Goal: Use online tool/utility: Utilize a website feature to perform a specific function

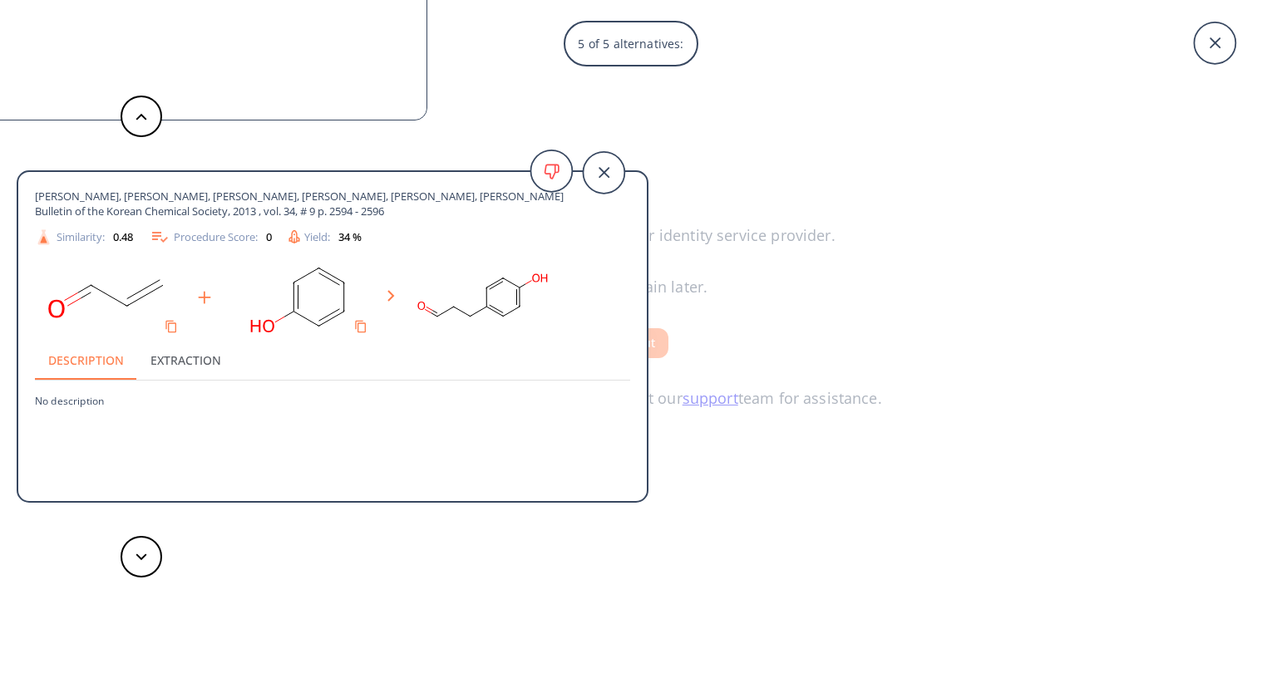
click at [883, 101] on div "5 of 5 alternatives: Scriabine,I. Bulletin de la Societe Chimique de France, 19…" at bounding box center [631, 336] width 1262 height 673
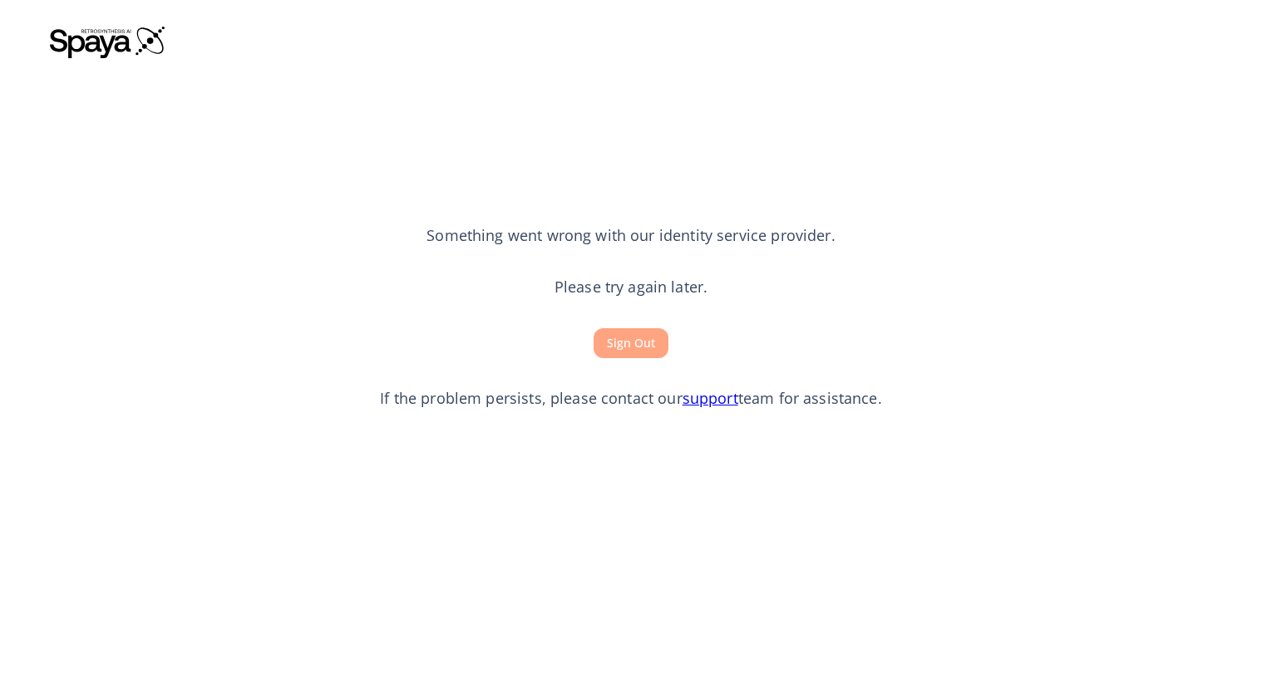
click at [639, 341] on button "Sign Out" at bounding box center [630, 343] width 75 height 31
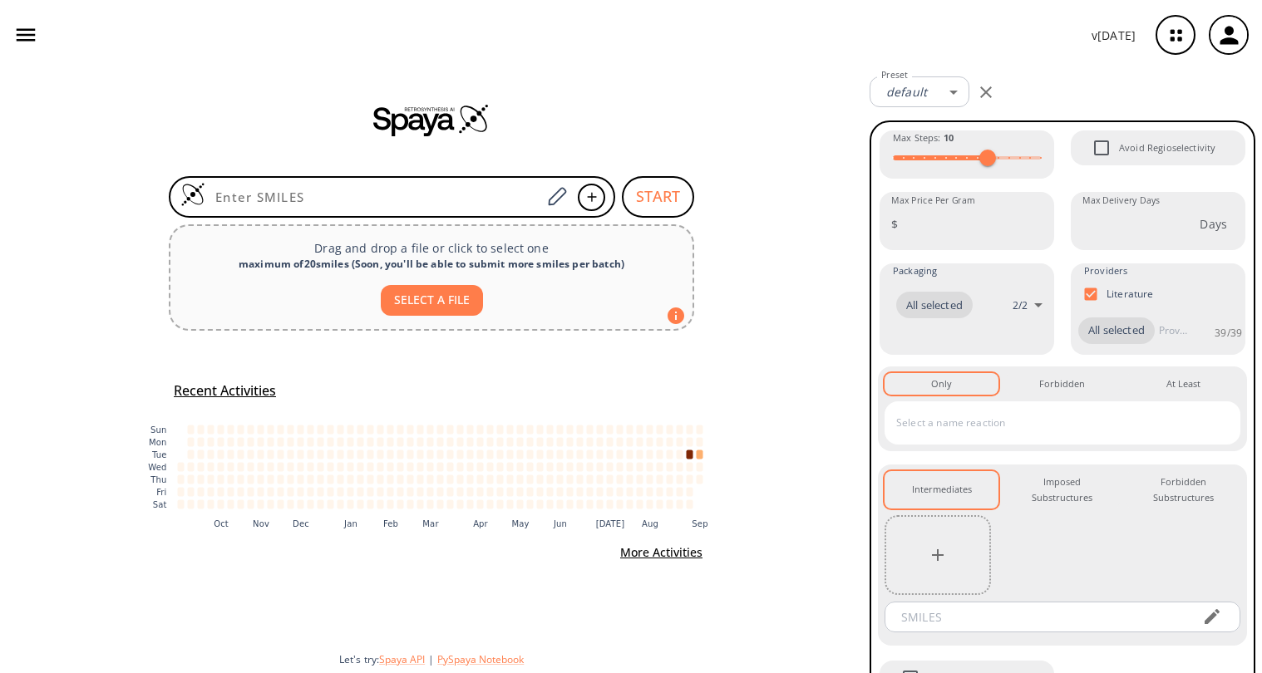
click at [517, 103] on div at bounding box center [431, 119] width 863 height 33
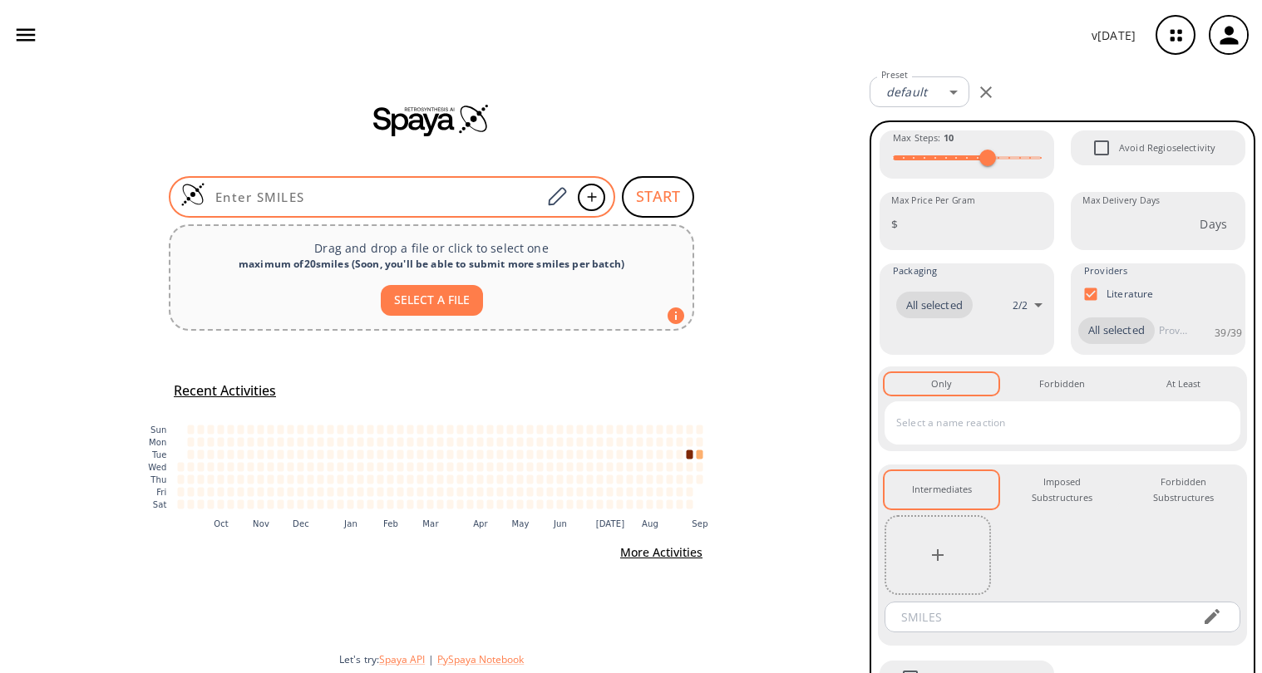
click at [382, 197] on input at bounding box center [373, 197] width 336 height 17
click at [379, 204] on input at bounding box center [373, 197] width 336 height 17
paste input "CC1CCC(OC1(C)C)C(C)(C)O"
type input "CC1CCC(OC1(C)C)C(C)(C)O"
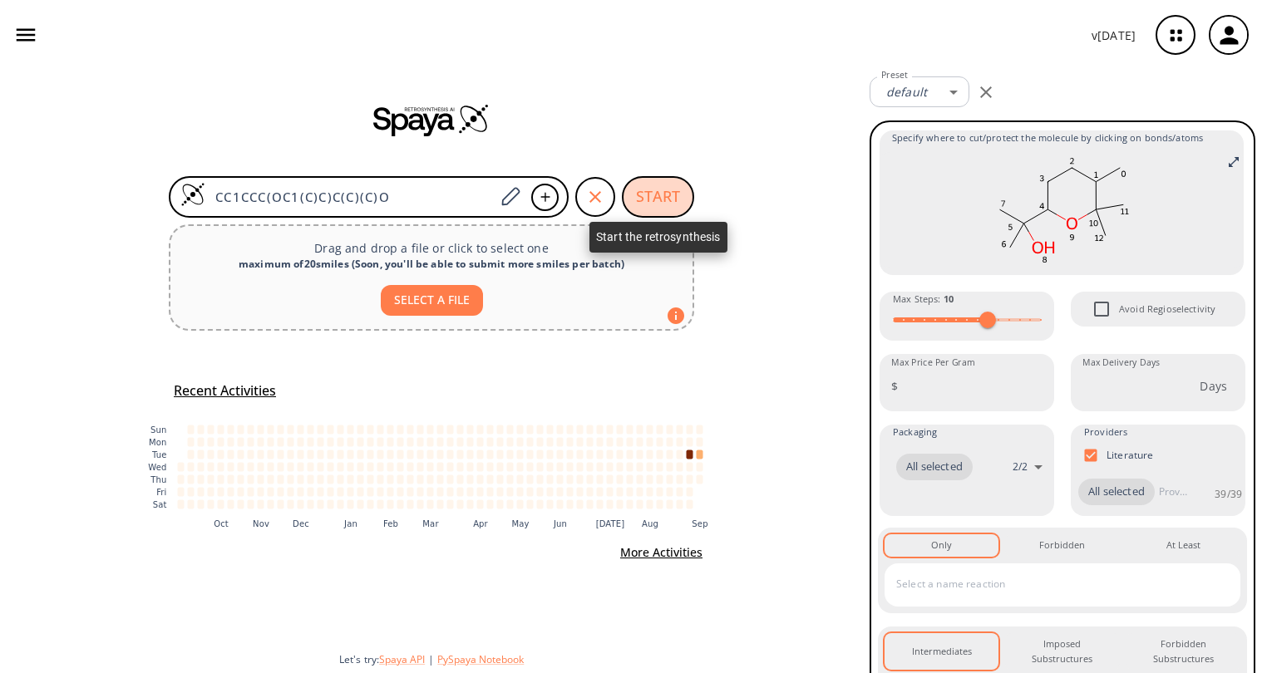
click at [662, 196] on button "START" at bounding box center [658, 197] width 72 height 42
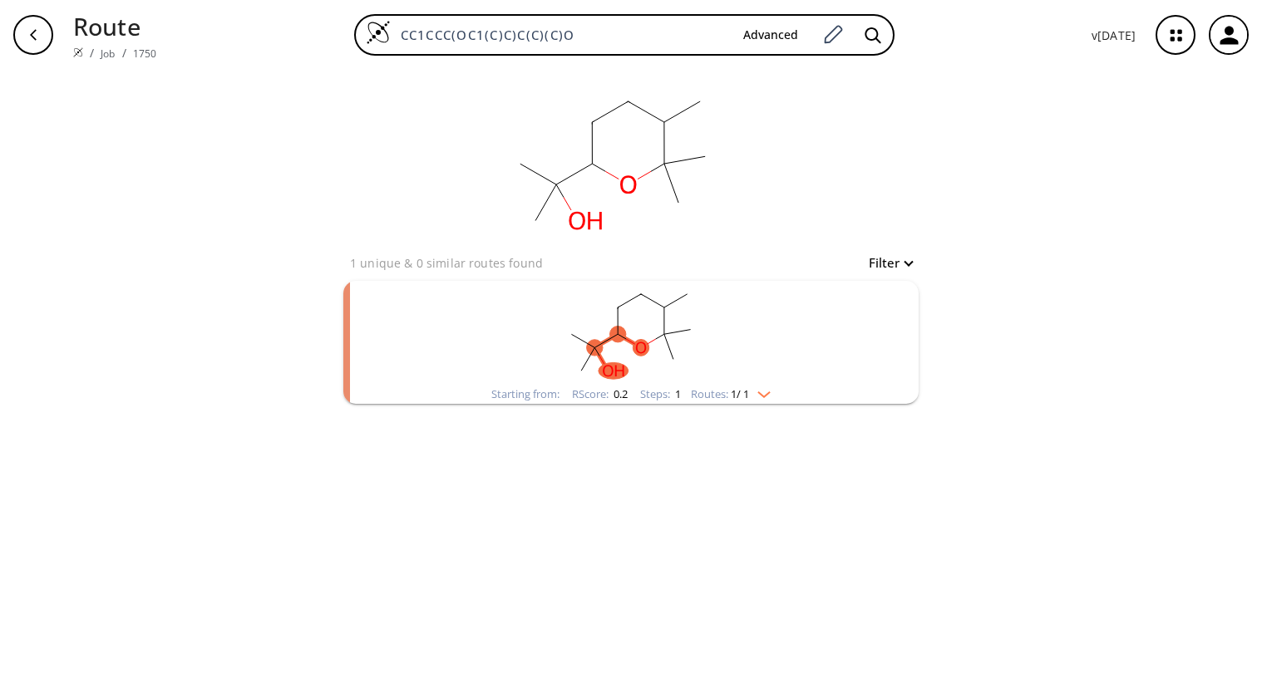
click at [751, 337] on rect "clusters" at bounding box center [631, 333] width 432 height 104
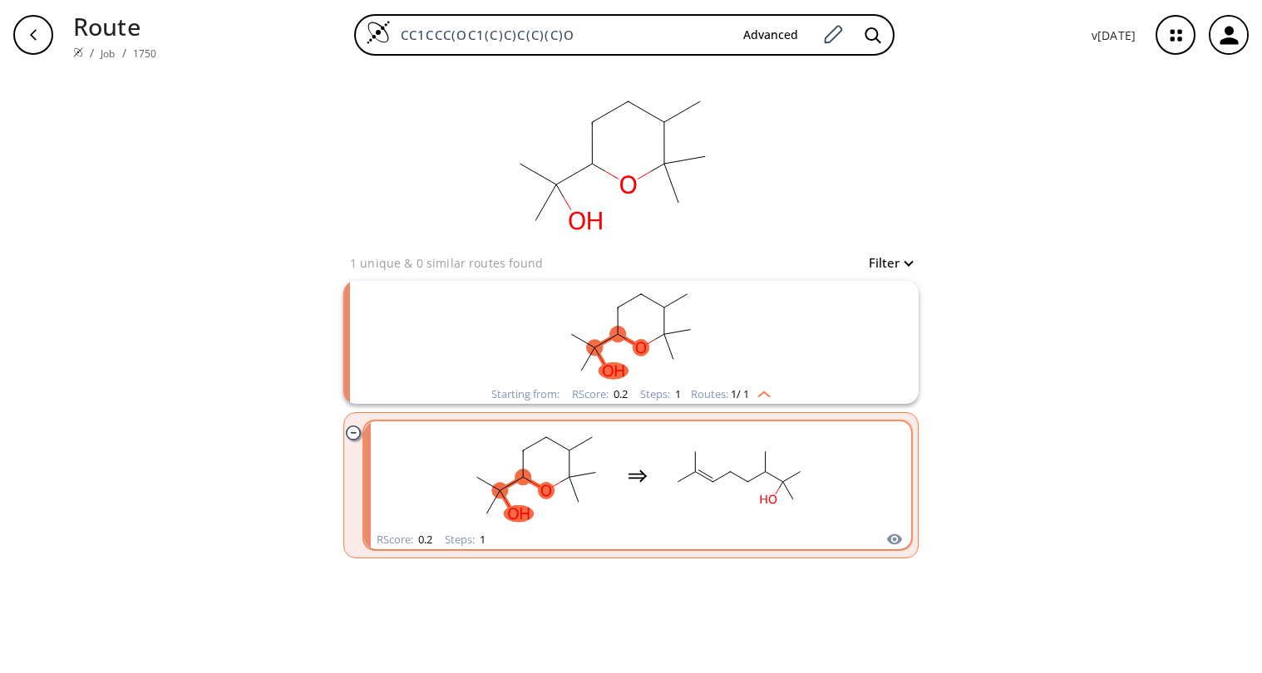
click at [845, 466] on div "clusters" at bounding box center [637, 475] width 547 height 109
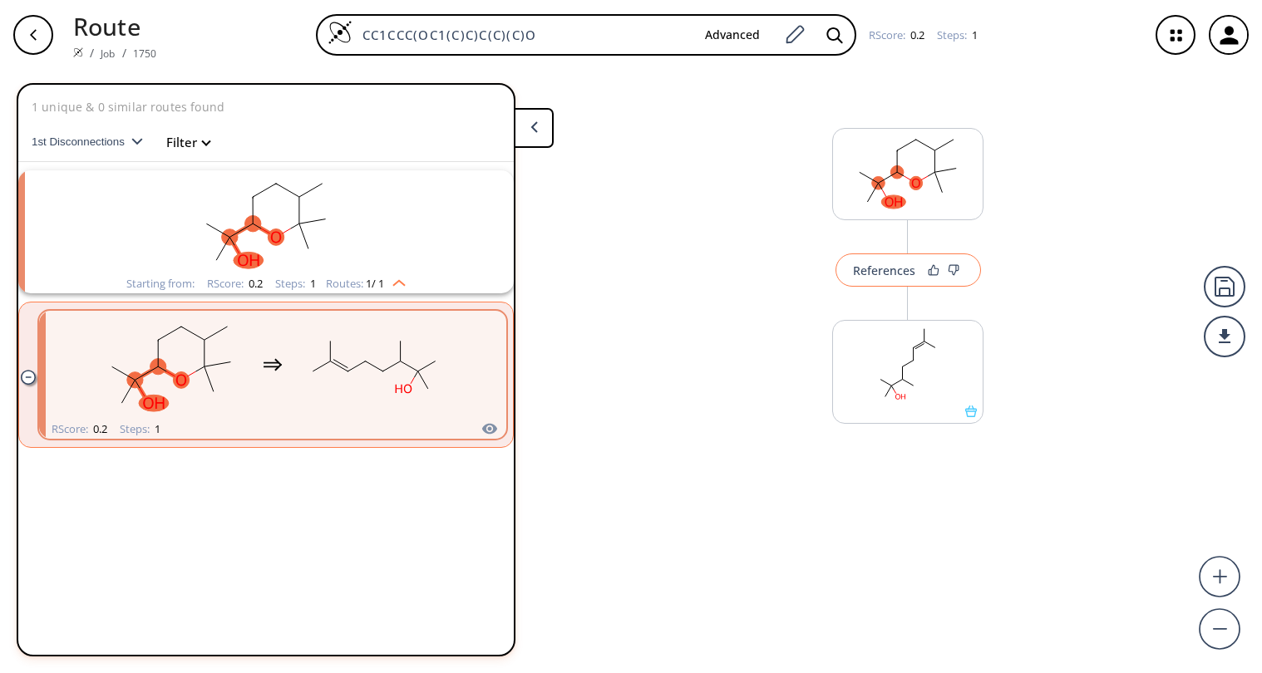
click at [880, 274] on div "References" at bounding box center [884, 270] width 62 height 11
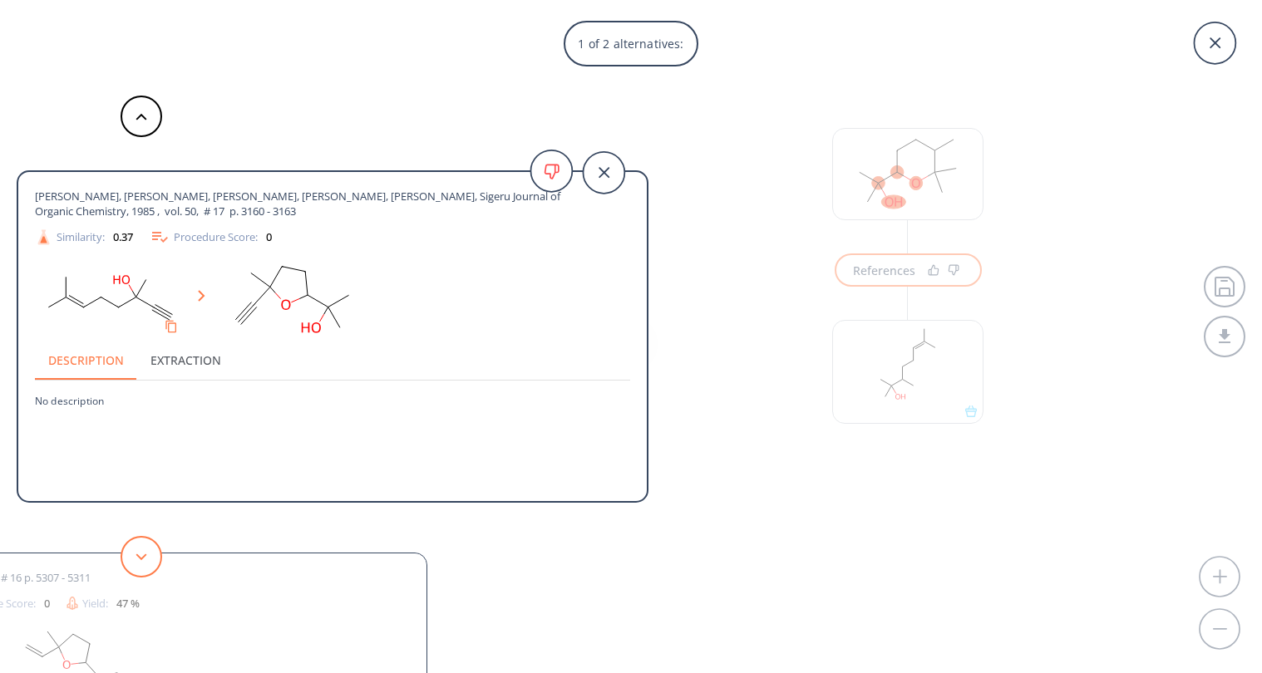
click at [132, 553] on button at bounding box center [142, 557] width 42 height 42
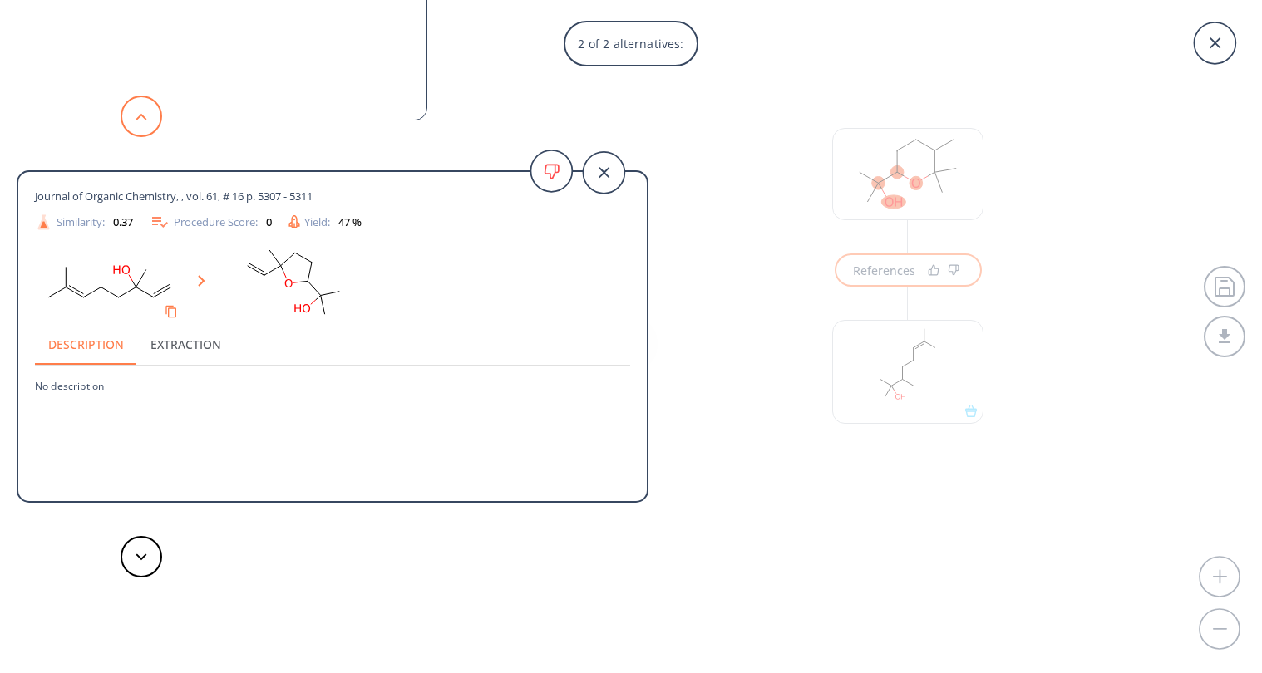
click at [146, 125] on button at bounding box center [142, 117] width 42 height 42
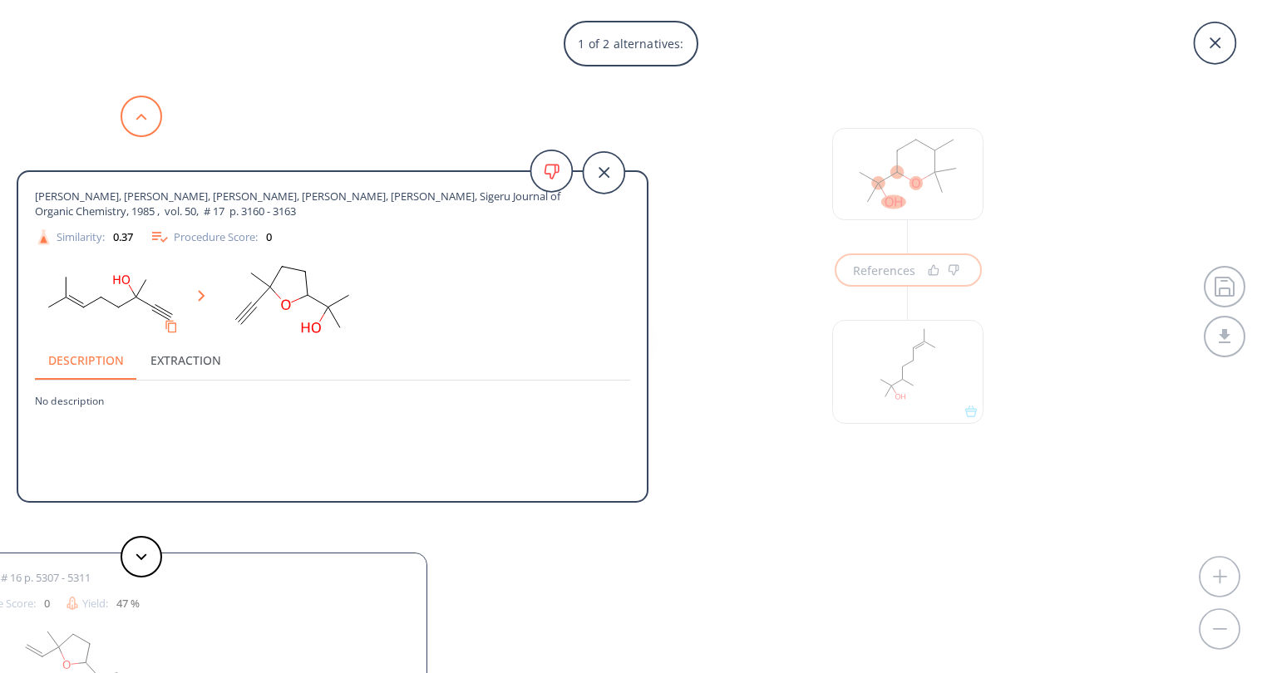
click at [147, 126] on button at bounding box center [142, 117] width 42 height 42
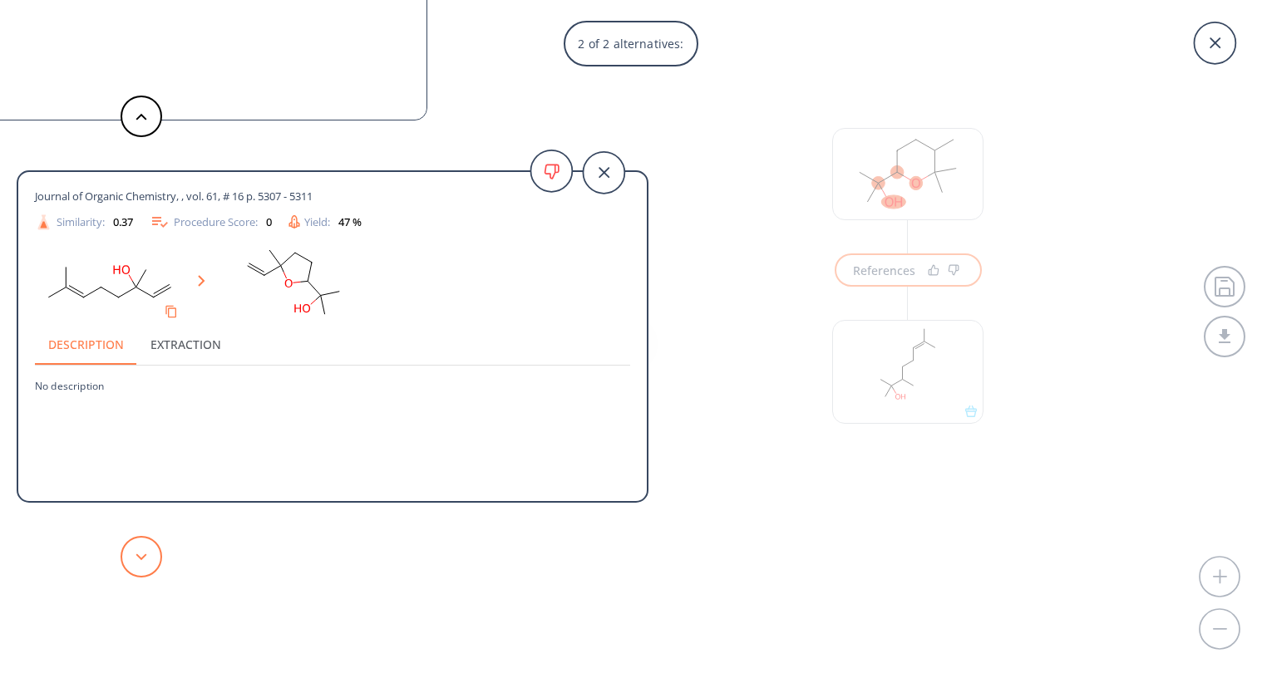
click at [151, 553] on button at bounding box center [142, 557] width 42 height 42
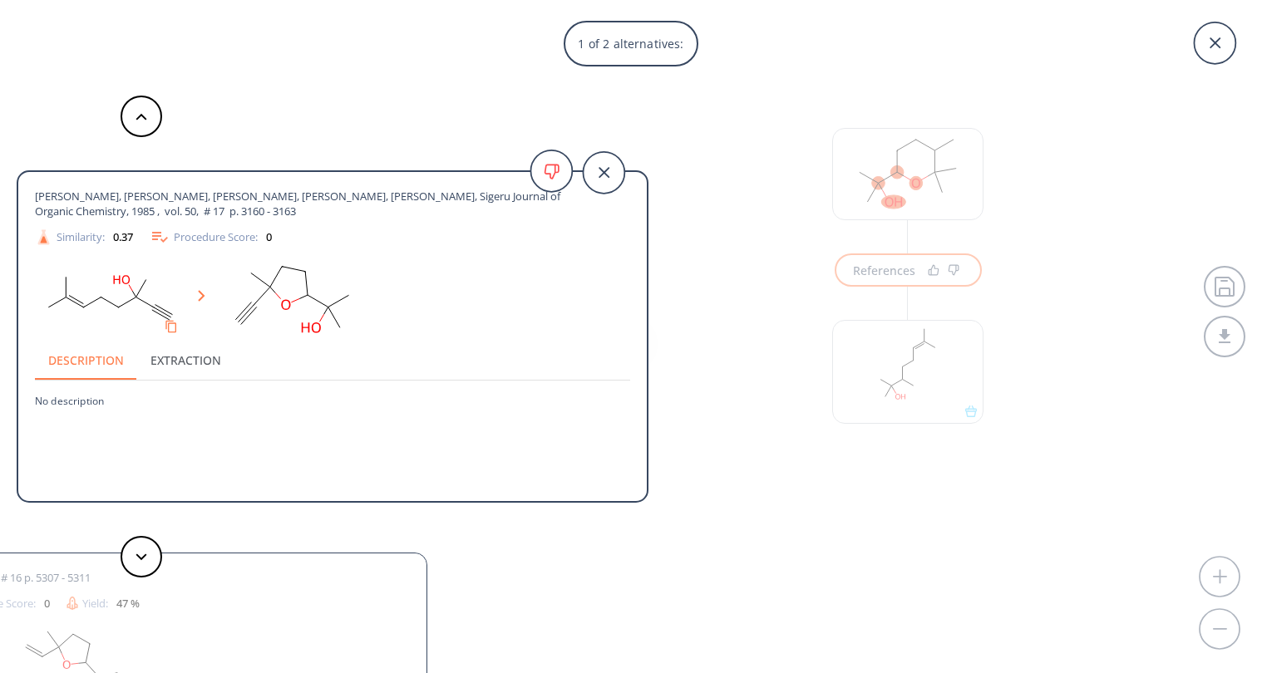
click at [1074, 252] on div "1 of 2 alternatives: Uneyama, Kenji, Date, Takasi, Torii, Sigeru Journal of Org…" at bounding box center [631, 336] width 1262 height 673
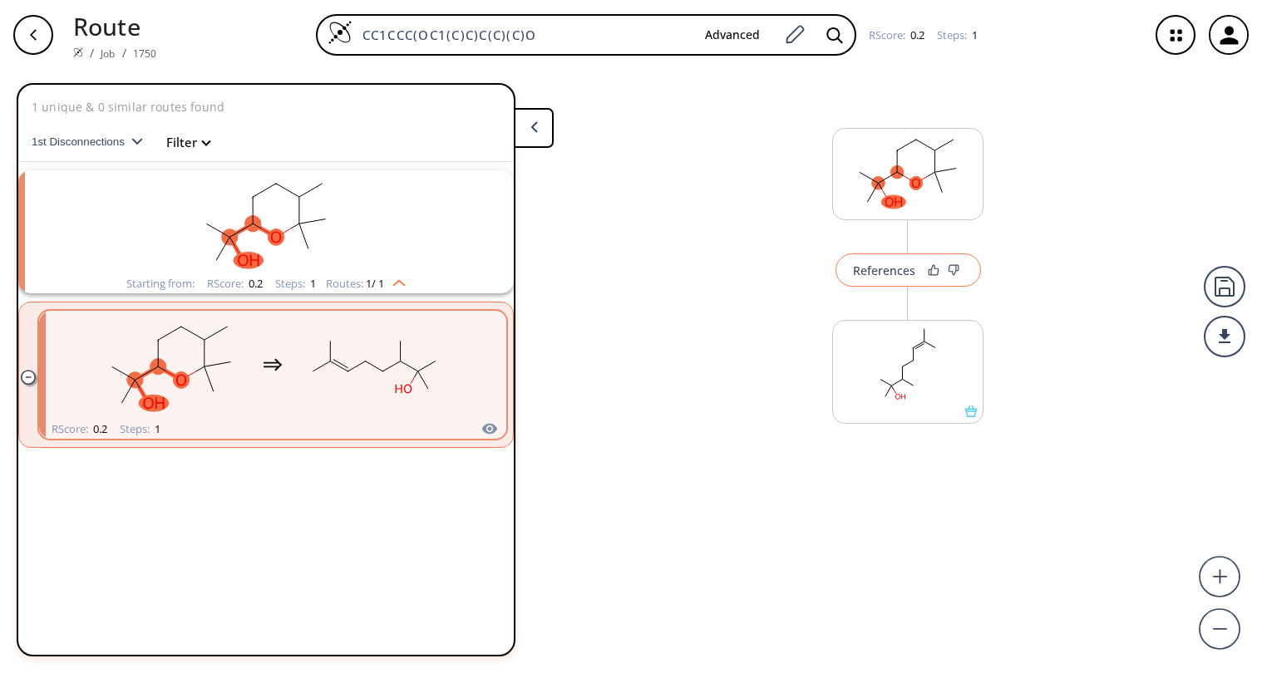
click at [891, 275] on div "References" at bounding box center [884, 270] width 62 height 11
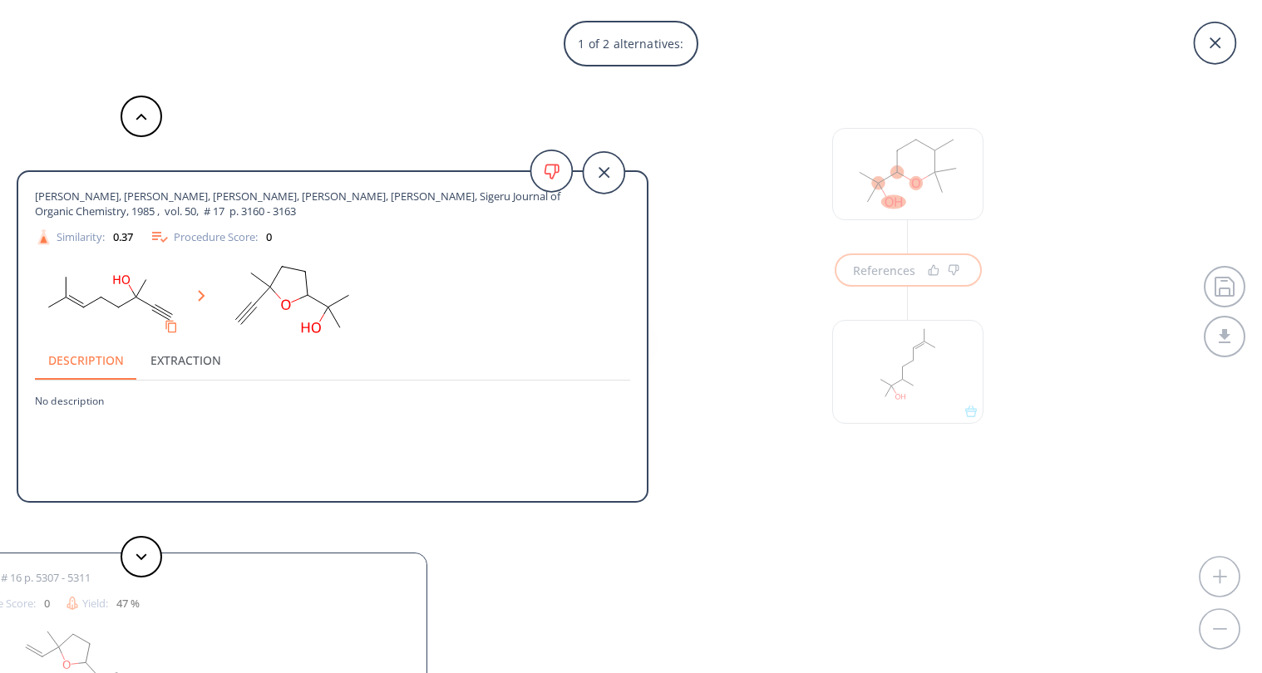
click at [740, 371] on div "1 of 2 alternatives: Uneyama, Kenji, Date, Takasi, Torii, Sigeru Journal of Org…" at bounding box center [631, 336] width 1262 height 673
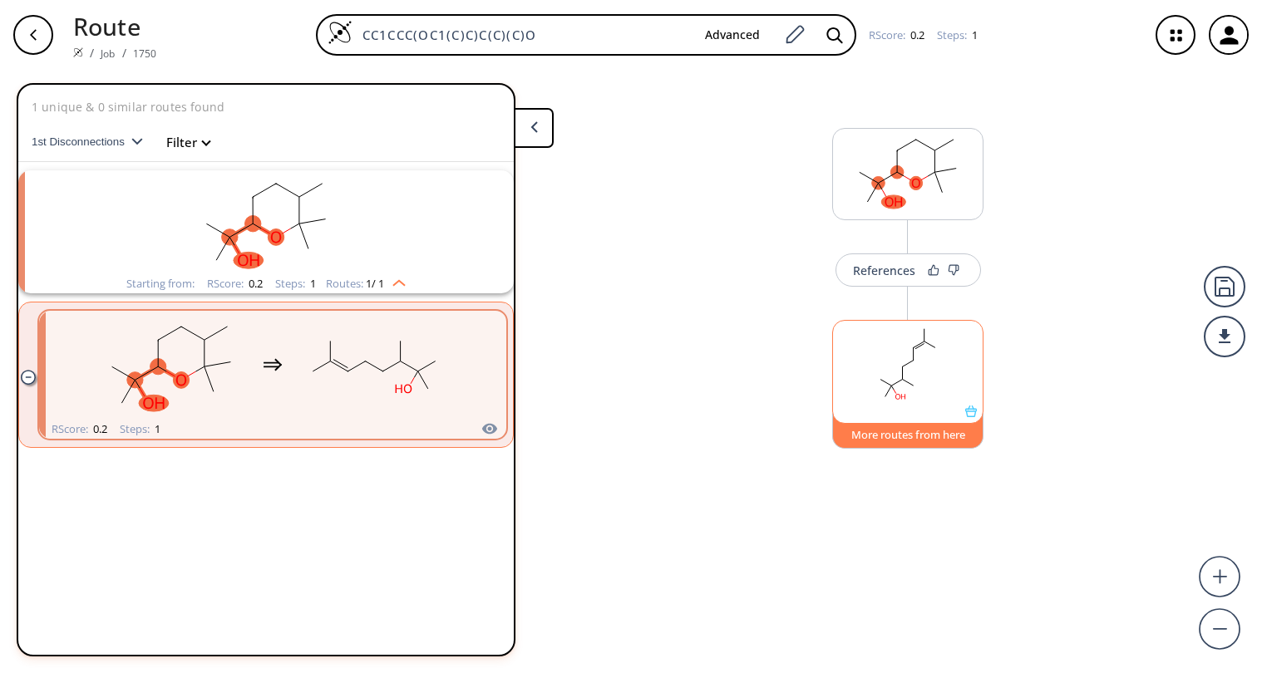
click at [940, 433] on button "More routes from here" at bounding box center [907, 431] width 151 height 36
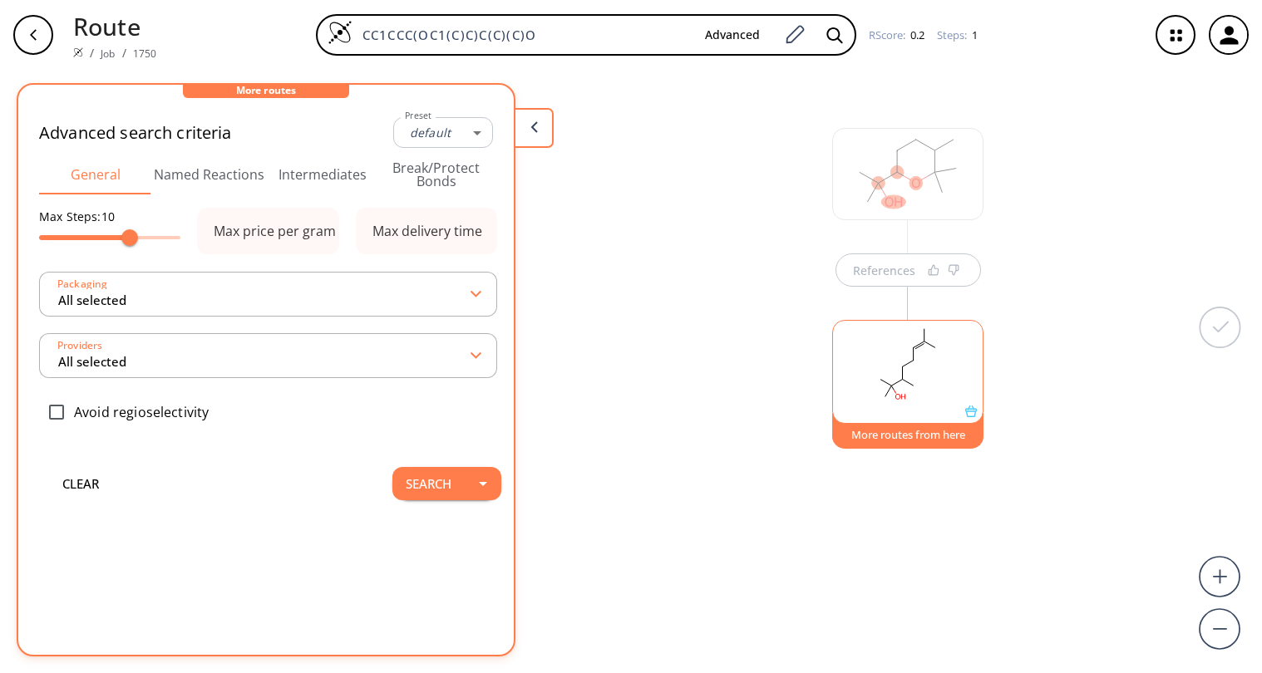
type input "-1"
type input "All selected"
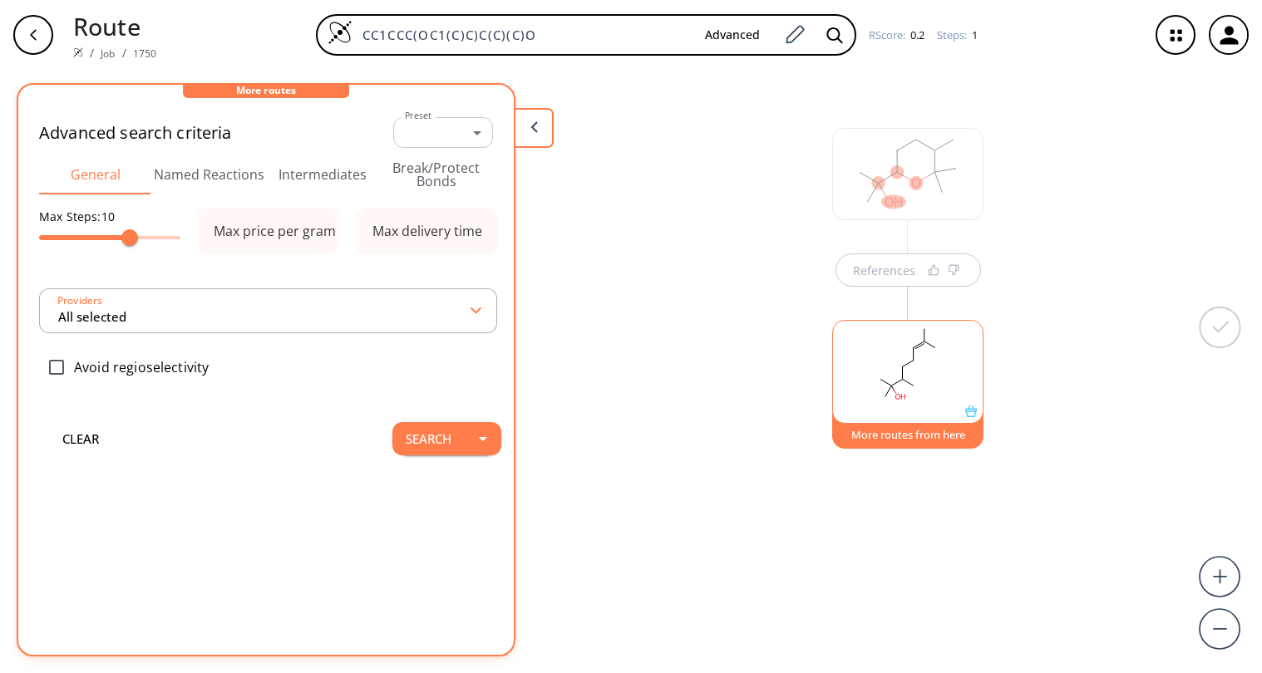
type input "All selected"
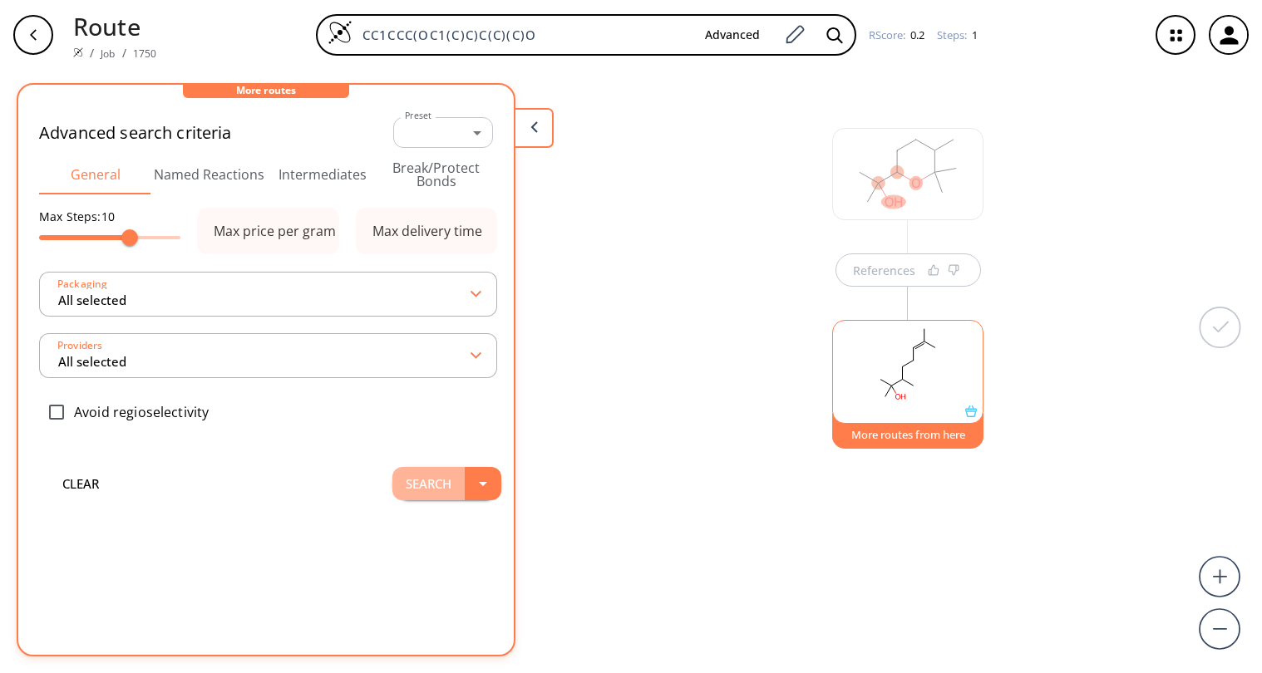
click at [432, 483] on button "Search" at bounding box center [428, 483] width 72 height 33
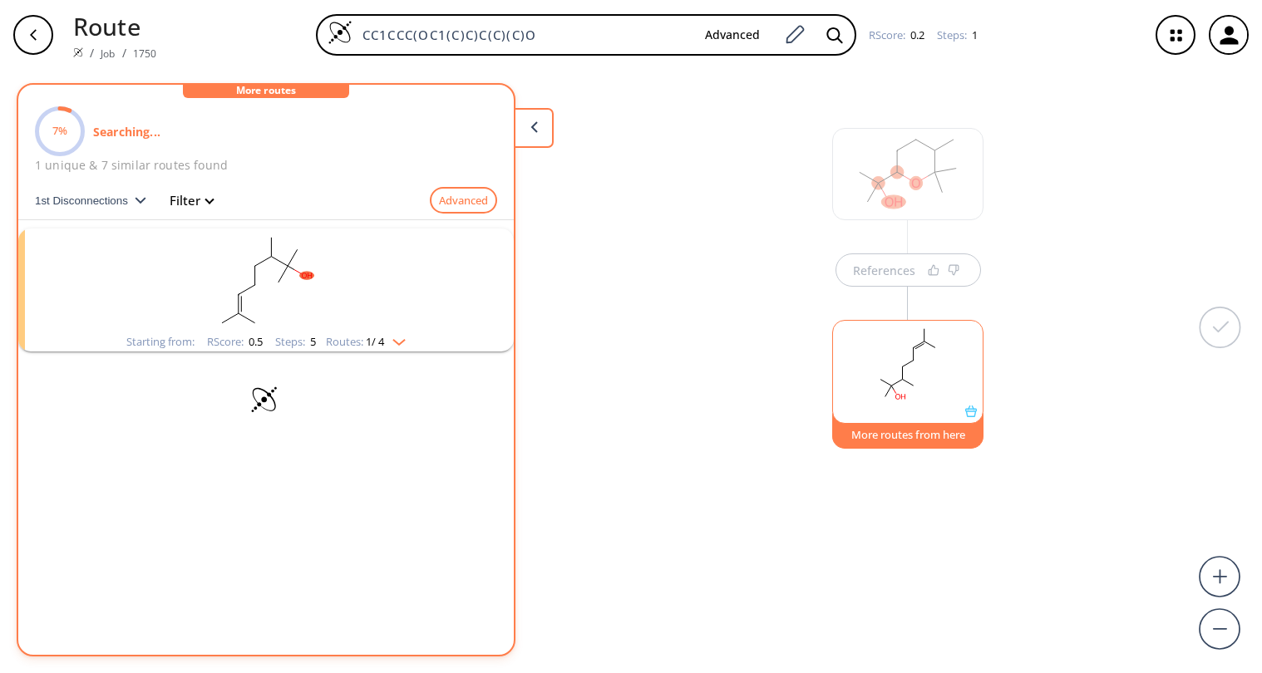
click at [720, 233] on div "References More routes from here" at bounding box center [631, 365] width 1262 height 590
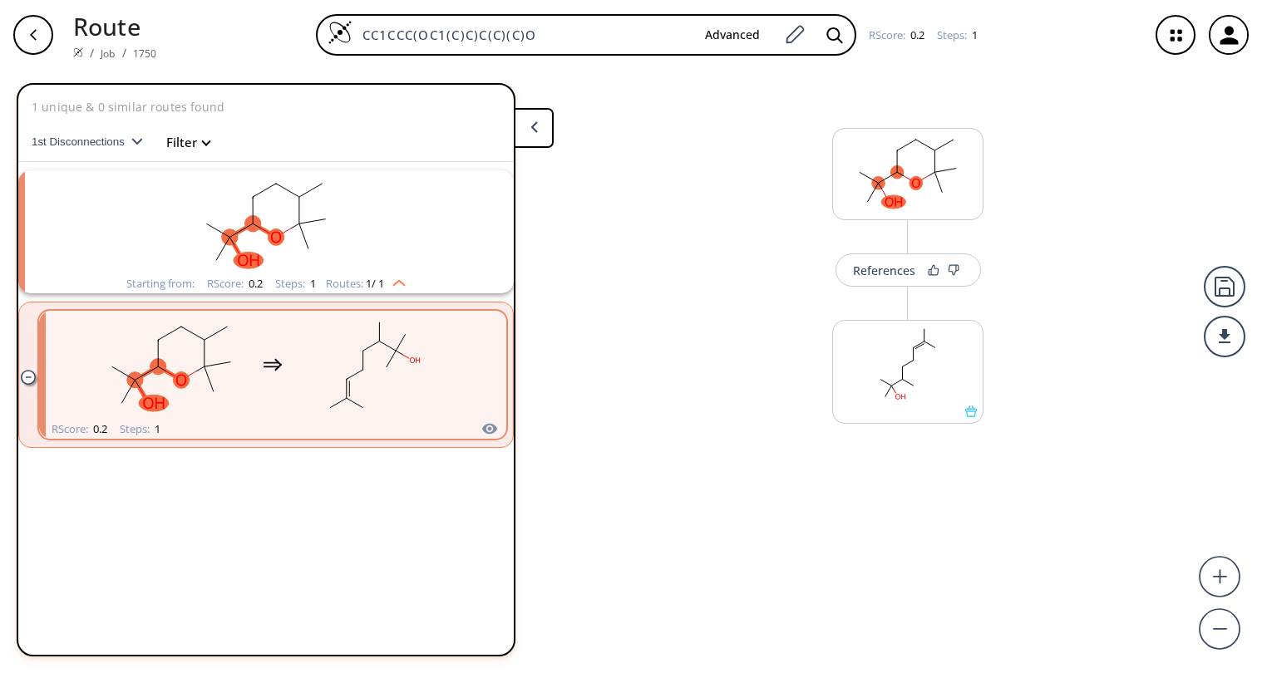
click at [379, 379] on rect "clusters" at bounding box center [374, 365] width 150 height 104
click at [368, 248] on rect "clusters" at bounding box center [266, 222] width 432 height 104
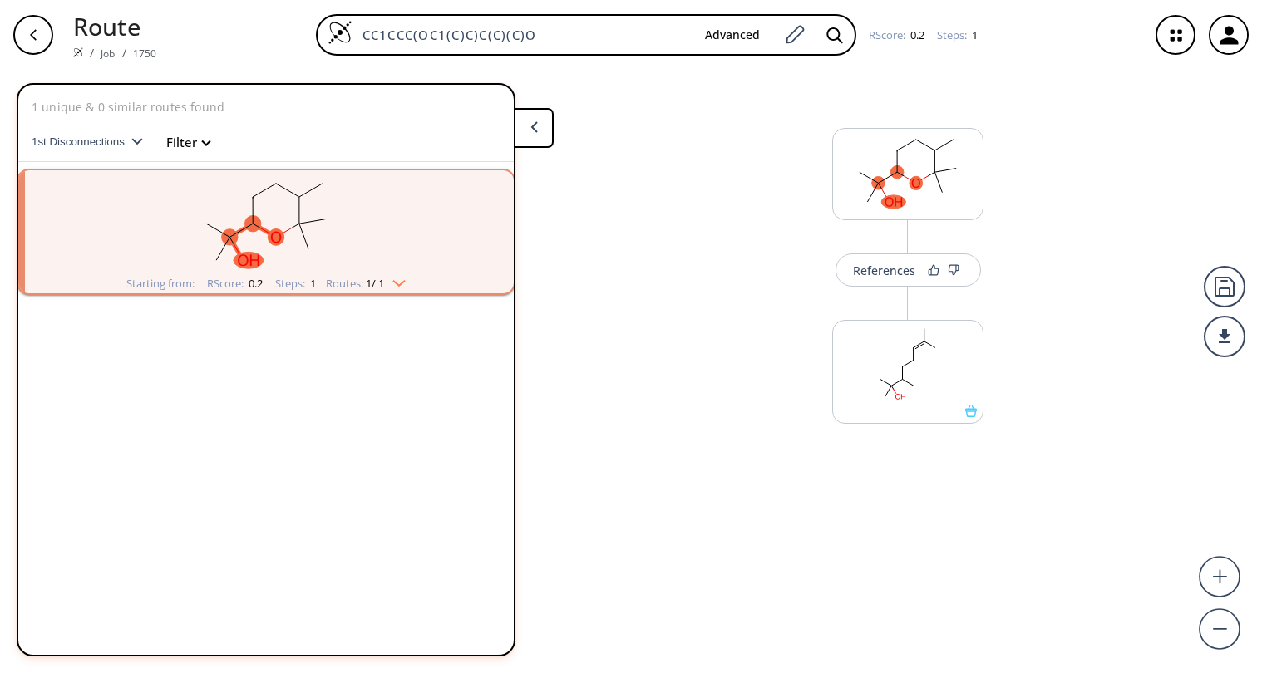
click at [368, 255] on rect "clusters" at bounding box center [266, 222] width 432 height 104
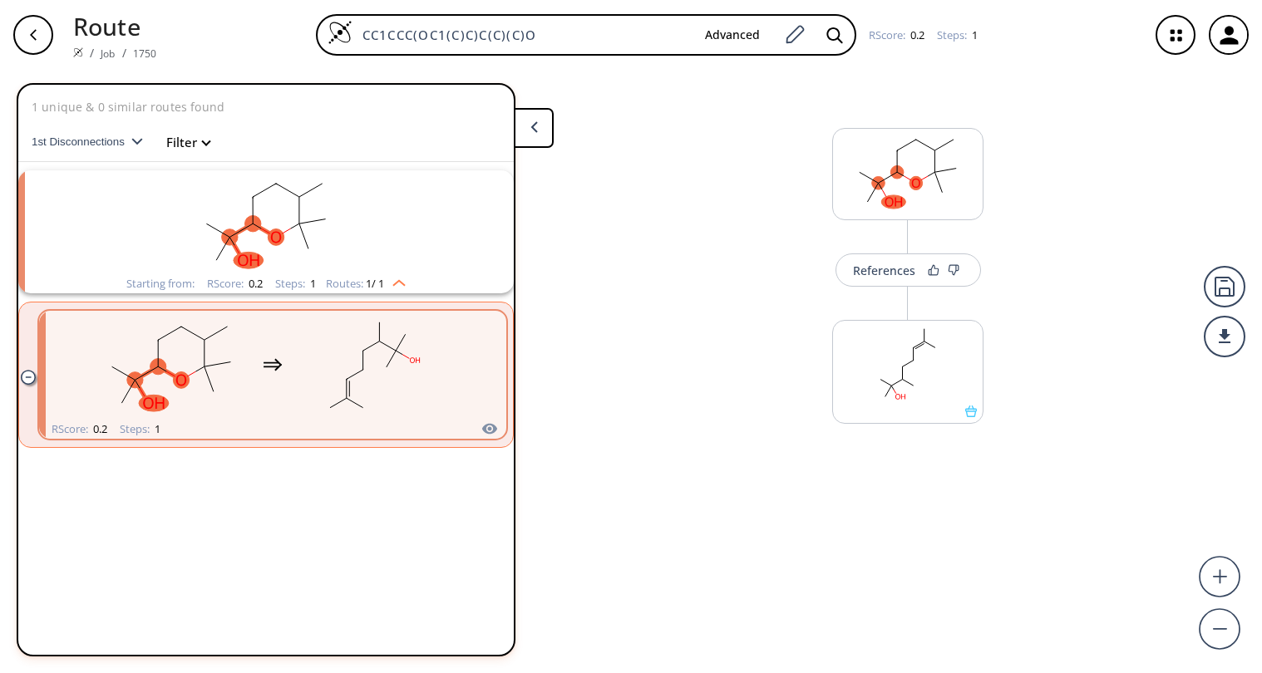
click at [678, 336] on div "References More routes from here" at bounding box center [631, 365] width 1262 height 590
click at [23, 38] on div "button" at bounding box center [33, 35] width 40 height 40
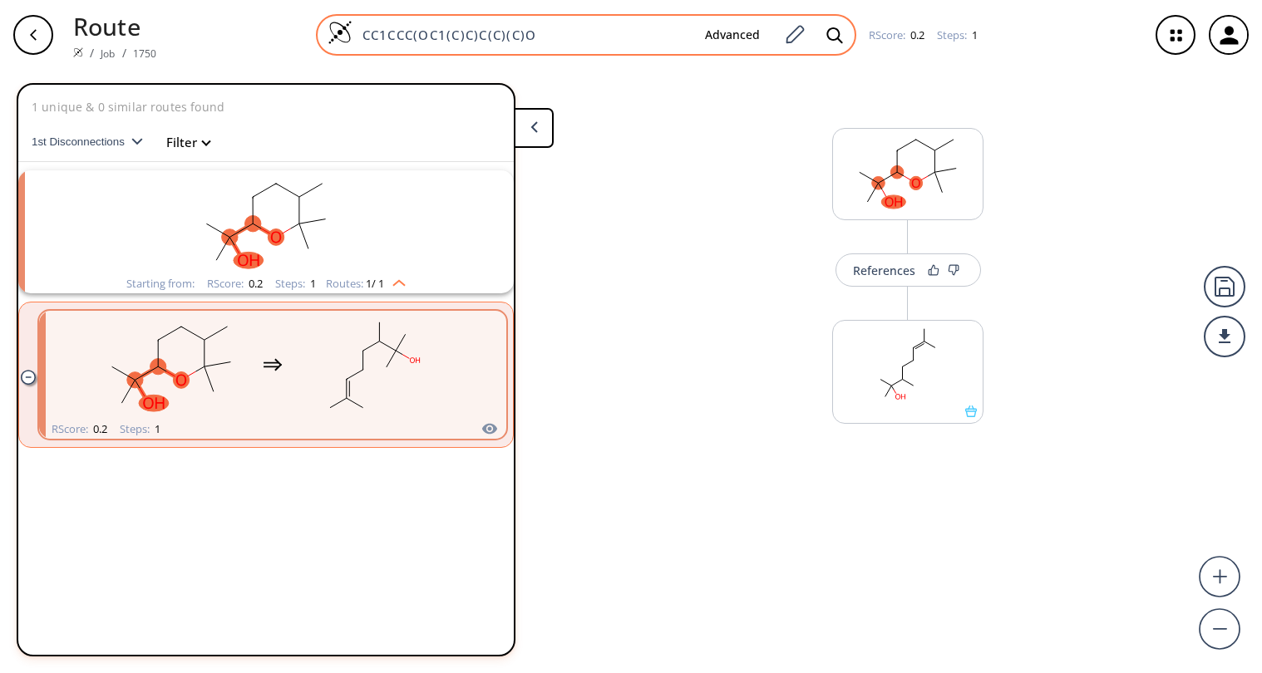
click at [588, 39] on input "CC1CCC(OC1(C)C)C(C)(C)O" at bounding box center [521, 35] width 339 height 17
drag, startPoint x: 601, startPoint y: 44, endPoint x: 480, endPoint y: 45, distance: 120.5
click at [480, 44] on div "CC1CCC(OC1(C)C)C(C)(C)O Advanced" at bounding box center [586, 35] width 540 height 42
drag, startPoint x: 553, startPoint y: 37, endPoint x: 353, endPoint y: 37, distance: 200.3
click at [353, 37] on input "CC1CCC(OC1(C)C)C(C)(C)O" at bounding box center [521, 35] width 339 height 17
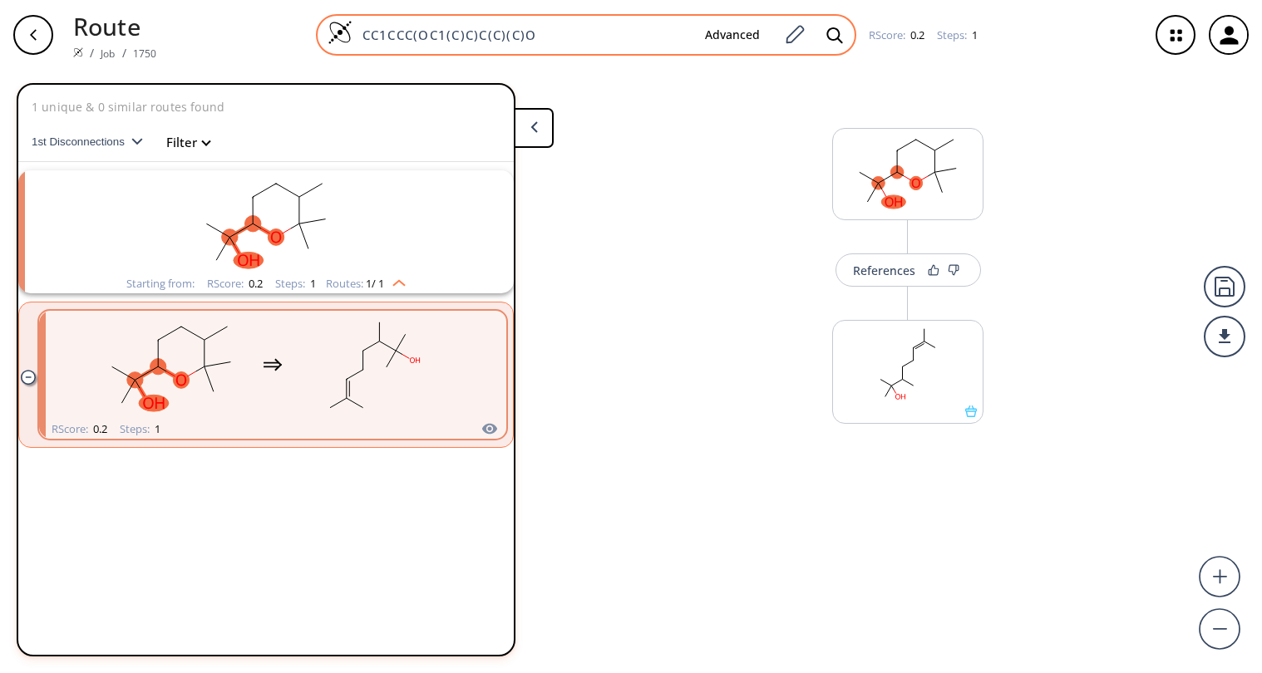
paste input "OC([C@H]1C(C[C@@H](CO1)C)(C)C)(C)C"
type input "OC([C@H]1C(C[C@@H](CO1)C)(C)C)(C)C"
click at [829, 40] on icon at bounding box center [834, 35] width 17 height 17
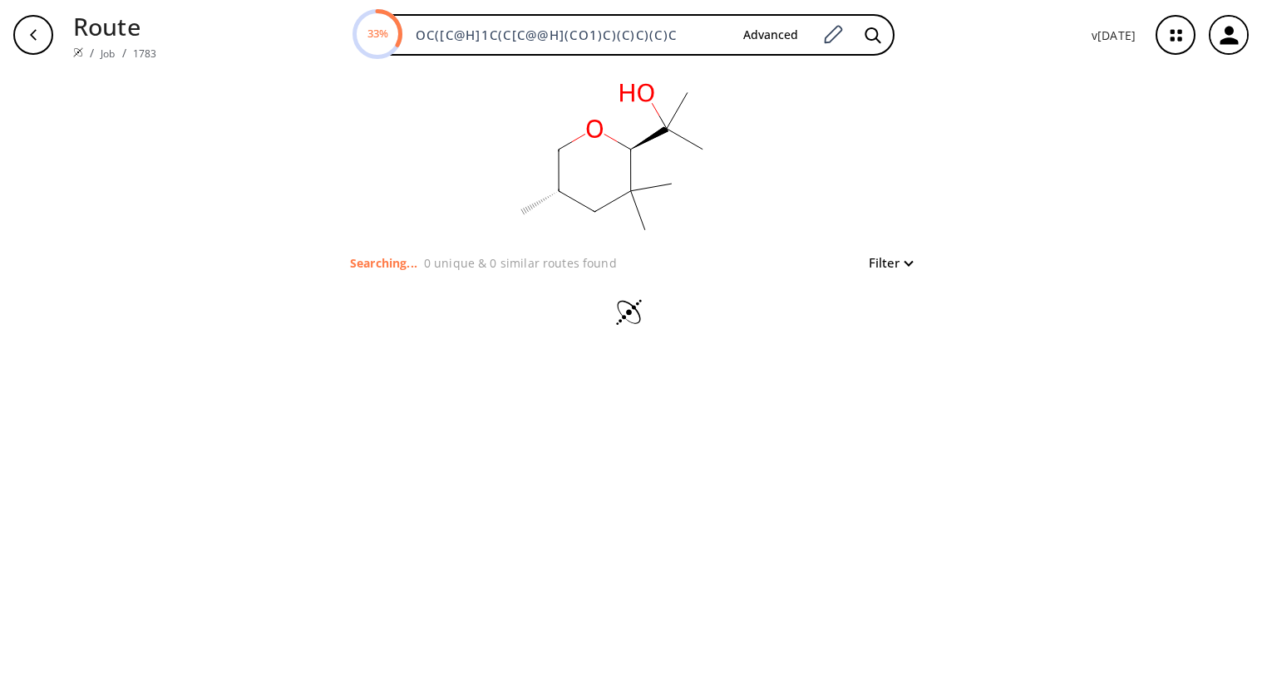
click at [906, 194] on div "clear" at bounding box center [630, 161] width 575 height 183
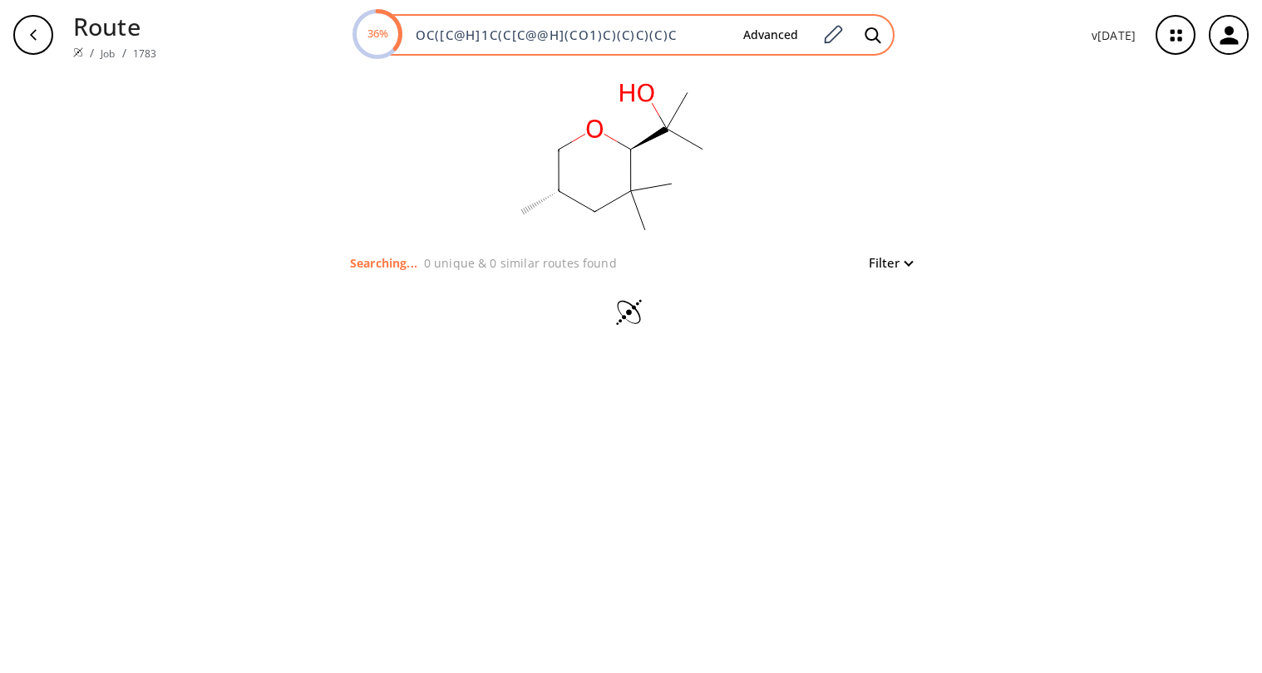
click at [386, 31] on text "36%" at bounding box center [377, 33] width 21 height 15
click at [400, 36] on circle at bounding box center [377, 35] width 46 height 46
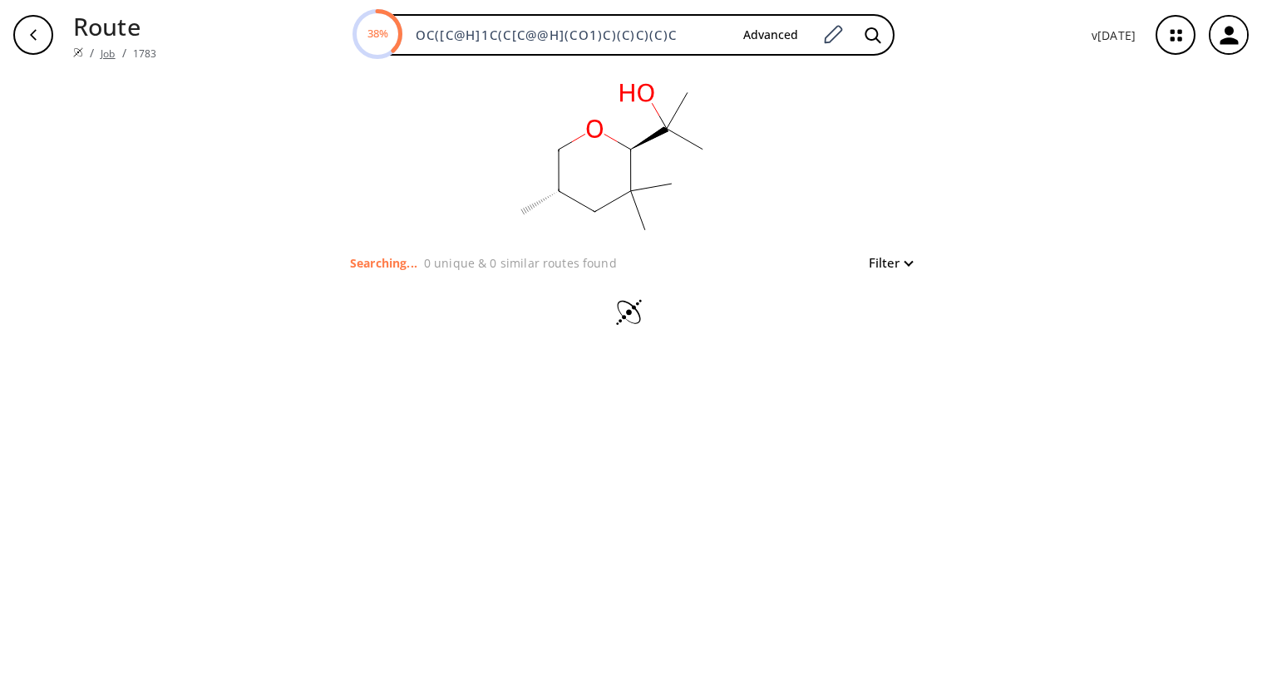
click at [109, 56] on link "Job" at bounding box center [108, 54] width 14 height 14
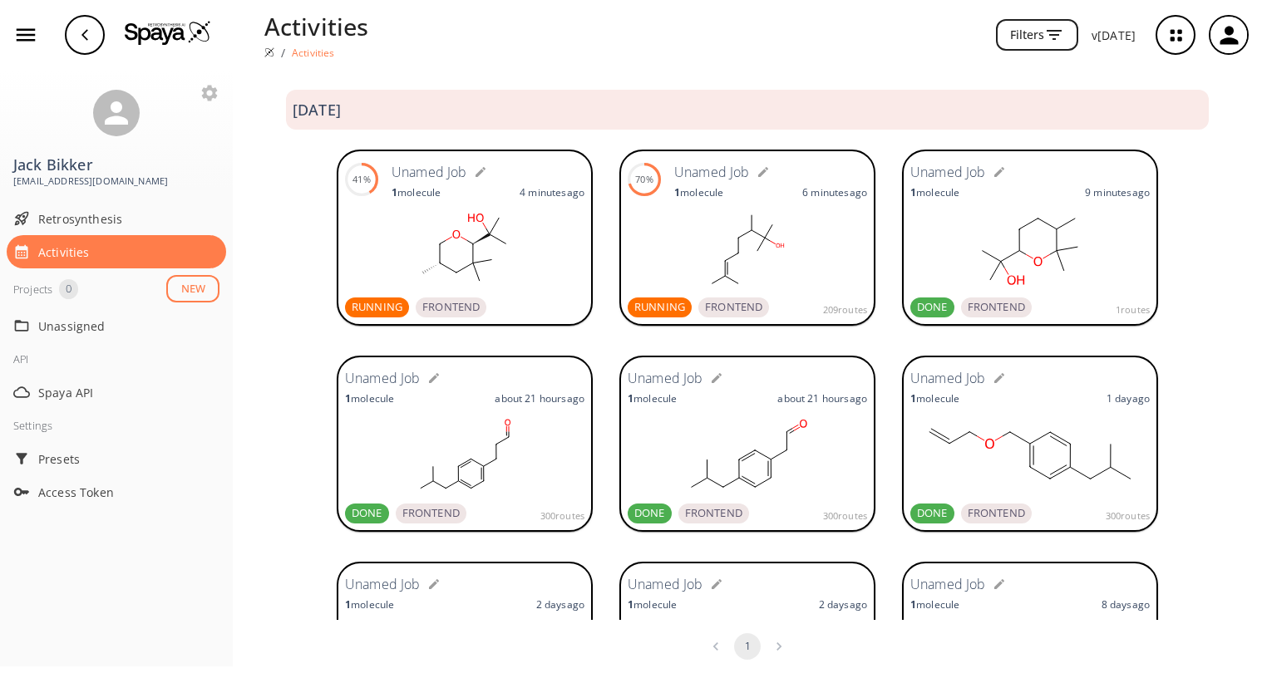
drag, startPoint x: 657, startPoint y: 299, endPoint x: 651, endPoint y: 307, distance: 9.5
click at [651, 307] on span "RUNNING" at bounding box center [659, 307] width 64 height 17
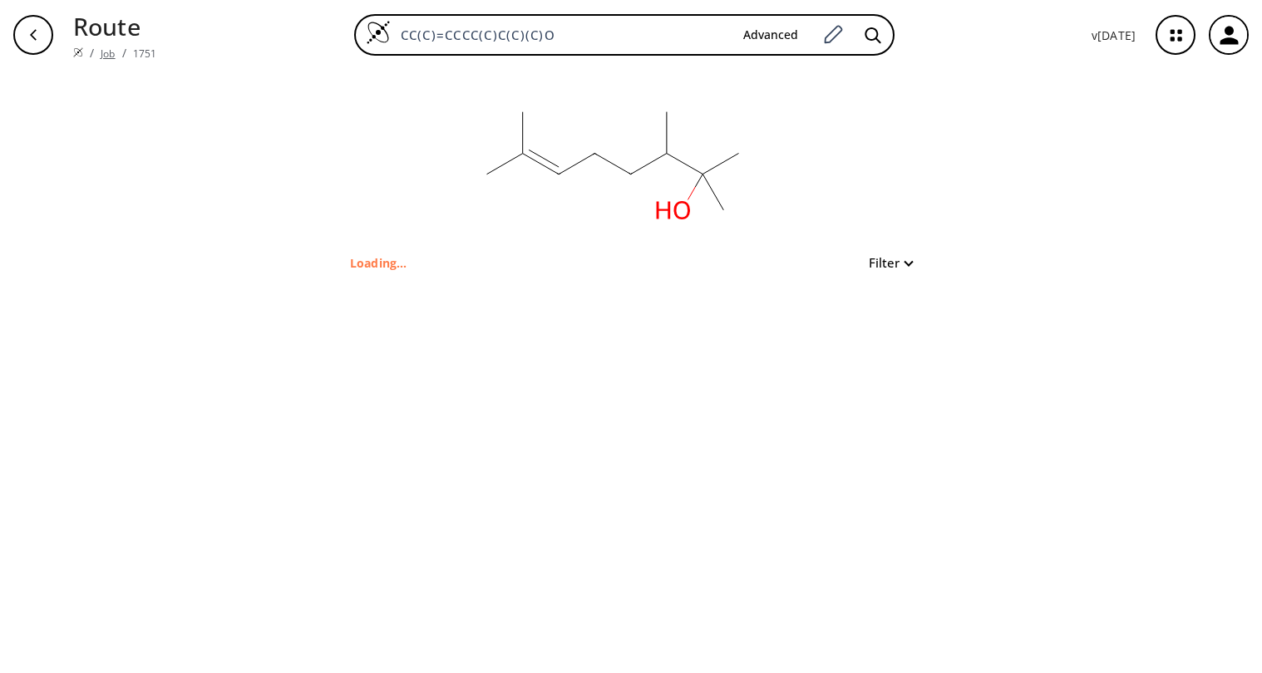
click at [110, 54] on link "Job" at bounding box center [108, 54] width 14 height 14
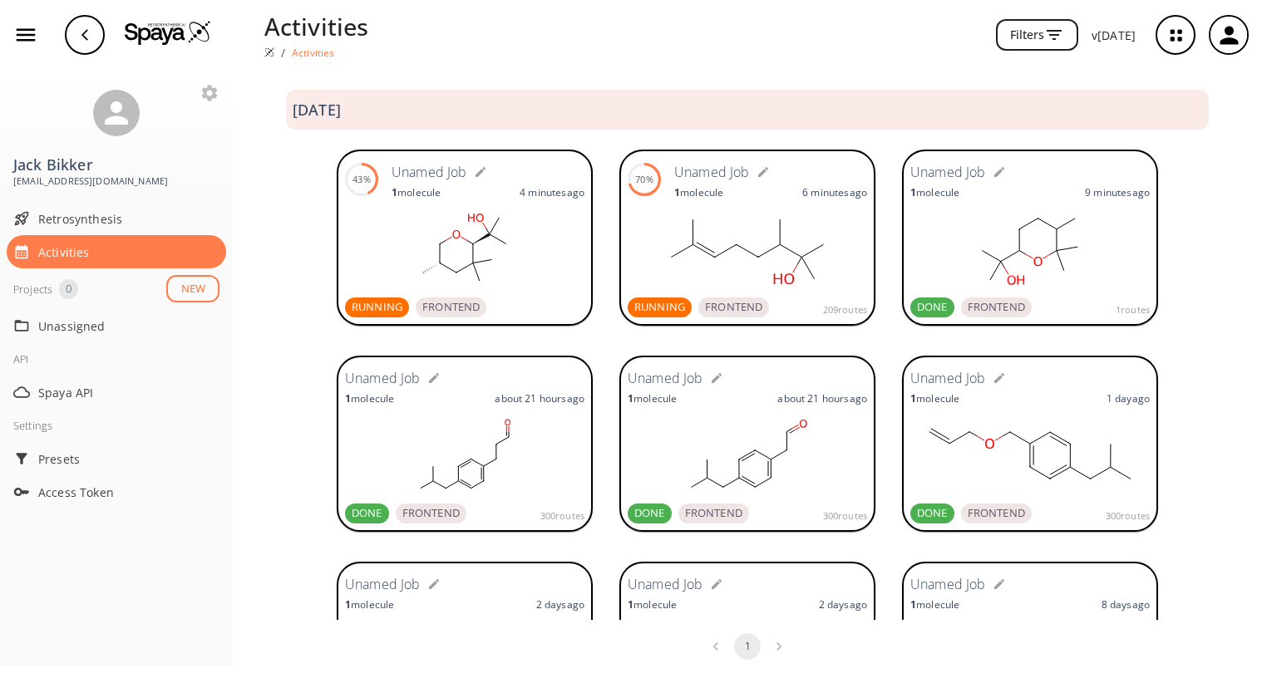
click at [671, 234] on rect at bounding box center [746, 249] width 239 height 83
click at [283, 220] on div "Unamed Job 1 molecule 5 minutes ago ERROR FRONTEND 71% Unamed Job 1 molecule 7 …" at bounding box center [747, 239] width 1029 height 206
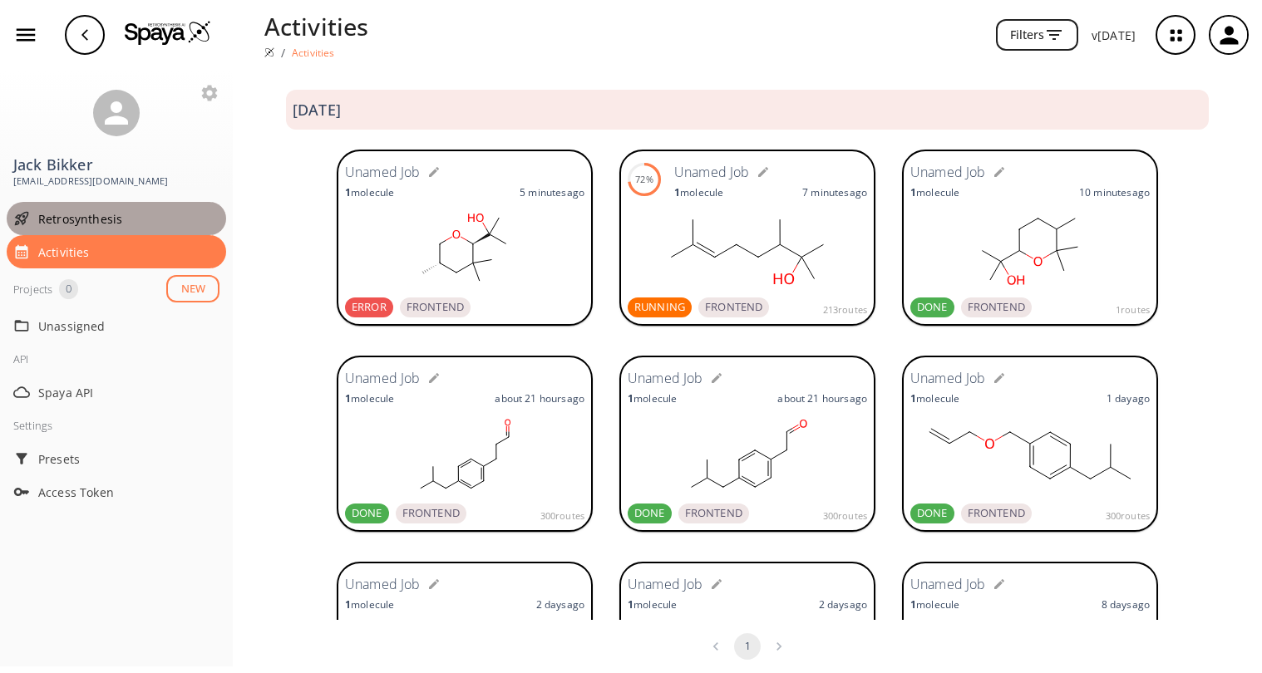
click at [83, 221] on span "Retrosynthesis" at bounding box center [128, 218] width 181 height 17
click at [1182, 263] on div "Unamed Job 1 molecule 6 minutes ago ERROR FRONTEND 75% Unamed Job 1 molecule 7 …" at bounding box center [747, 239] width 1029 height 206
click at [468, 249] on ellipse at bounding box center [473, 245] width 12 height 12
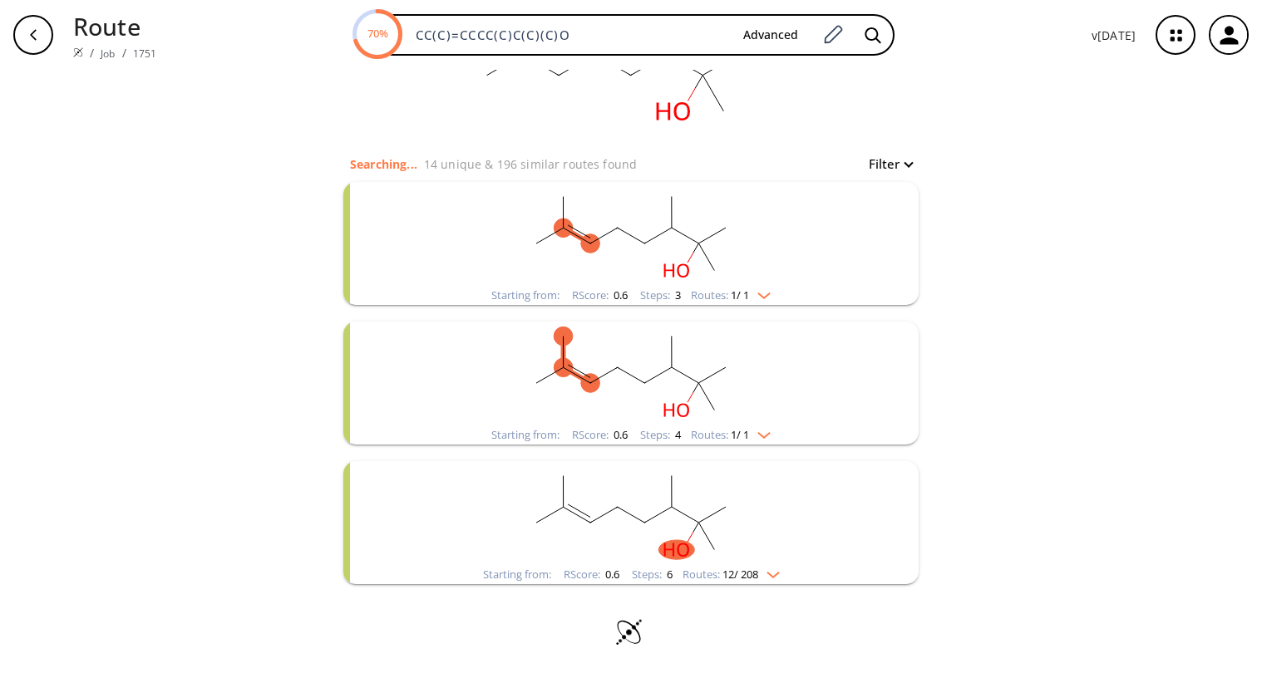
scroll to position [101, 0]
click at [606, 493] on rect "clusters" at bounding box center [631, 511] width 432 height 104
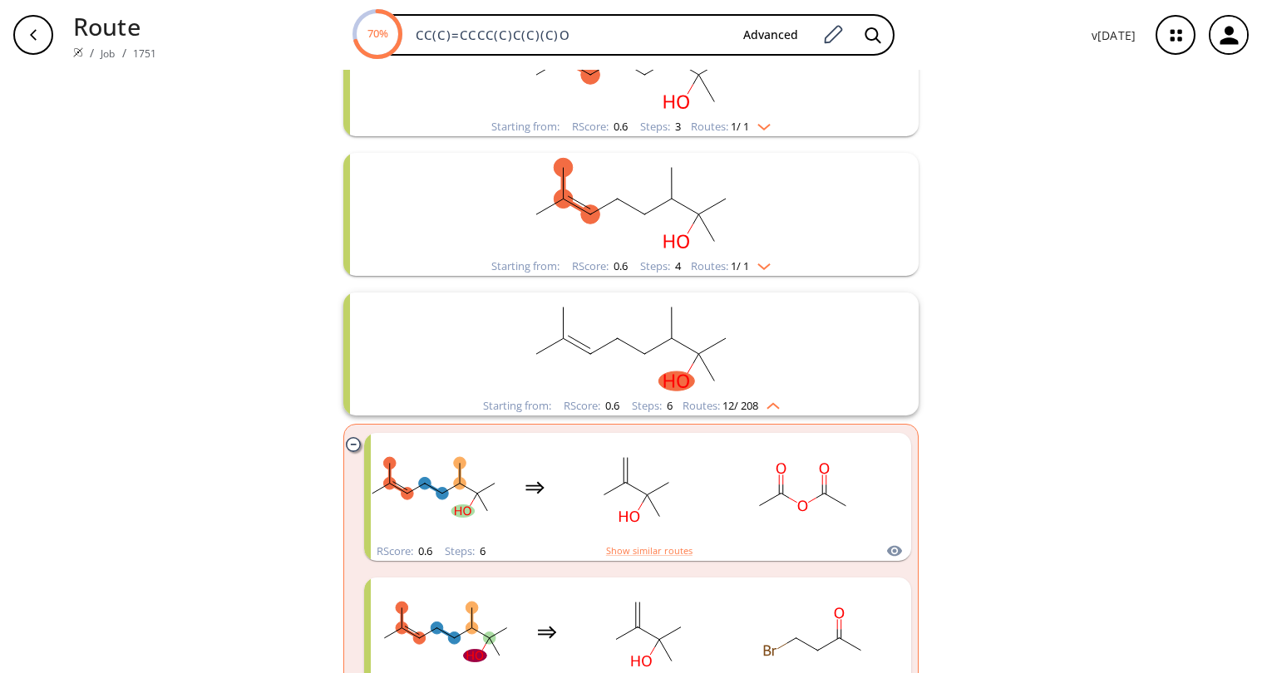
scroll to position [18, 0]
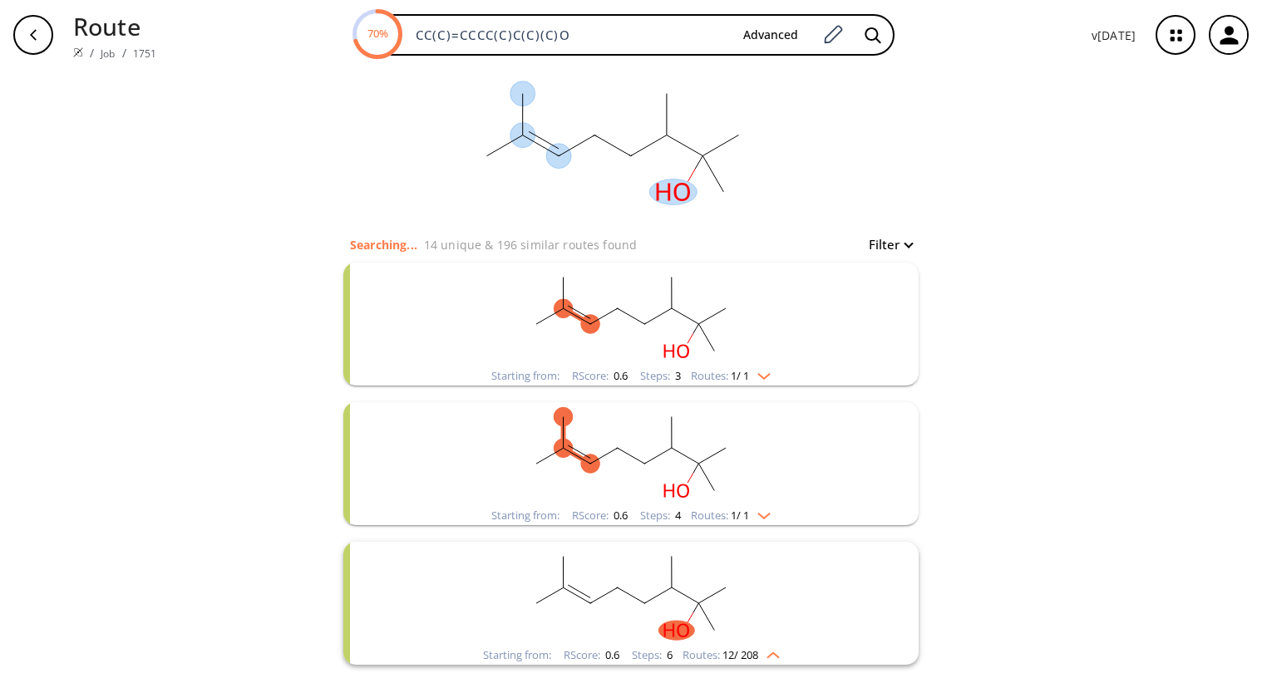
click at [872, 150] on div "clear" at bounding box center [630, 143] width 575 height 183
click at [41, 40] on div "button" at bounding box center [33, 35] width 40 height 40
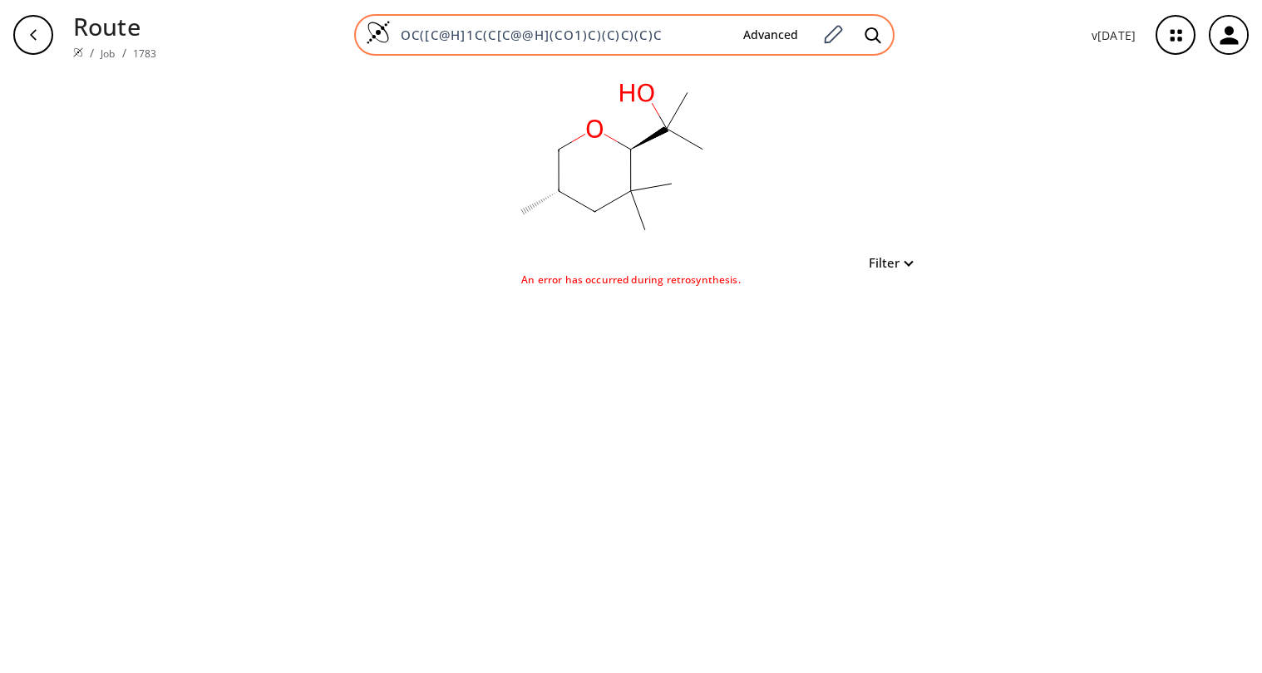
click at [468, 36] on input "OC([C@H]1C(C[C@@H](CO1)C)(C)C)(C)C" at bounding box center [560, 35] width 339 height 17
click at [519, 35] on input "OC(C1C(C[C@@H](CO1)C)(C)C)(C)C" at bounding box center [560, 35] width 339 height 17
type input "OC(C1C(CC(CO1)C)(C)C)(C)C"
drag, startPoint x: 609, startPoint y: 36, endPoint x: 370, endPoint y: 30, distance: 239.4
click at [370, 30] on div "OC(C1C(CC(CO1)C)(C)C)(C)C Advanced" at bounding box center [624, 35] width 540 height 42
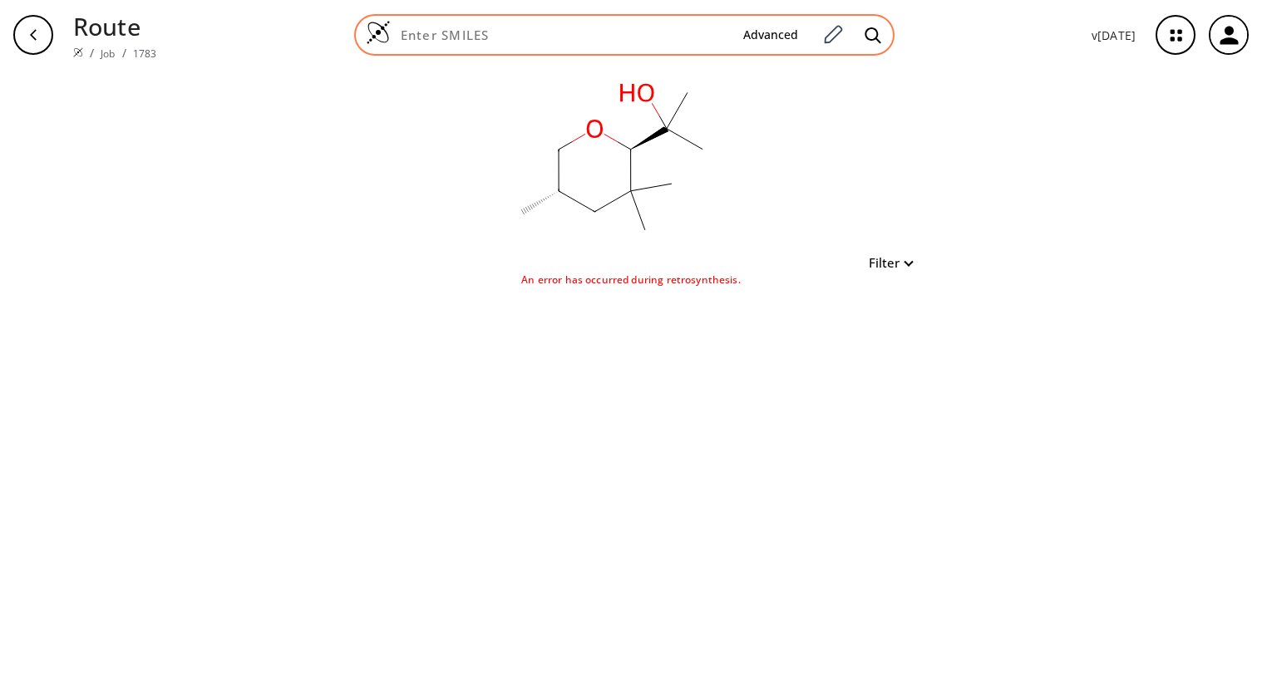
click at [495, 31] on input at bounding box center [560, 35] width 339 height 17
paste input "CC1CC(C(OC1)C(C)(C)O)(C)C"
type input "CC1CC(C(OC1)C(C)(C)O)(C)C"
click at [868, 33] on icon at bounding box center [872, 35] width 16 height 16
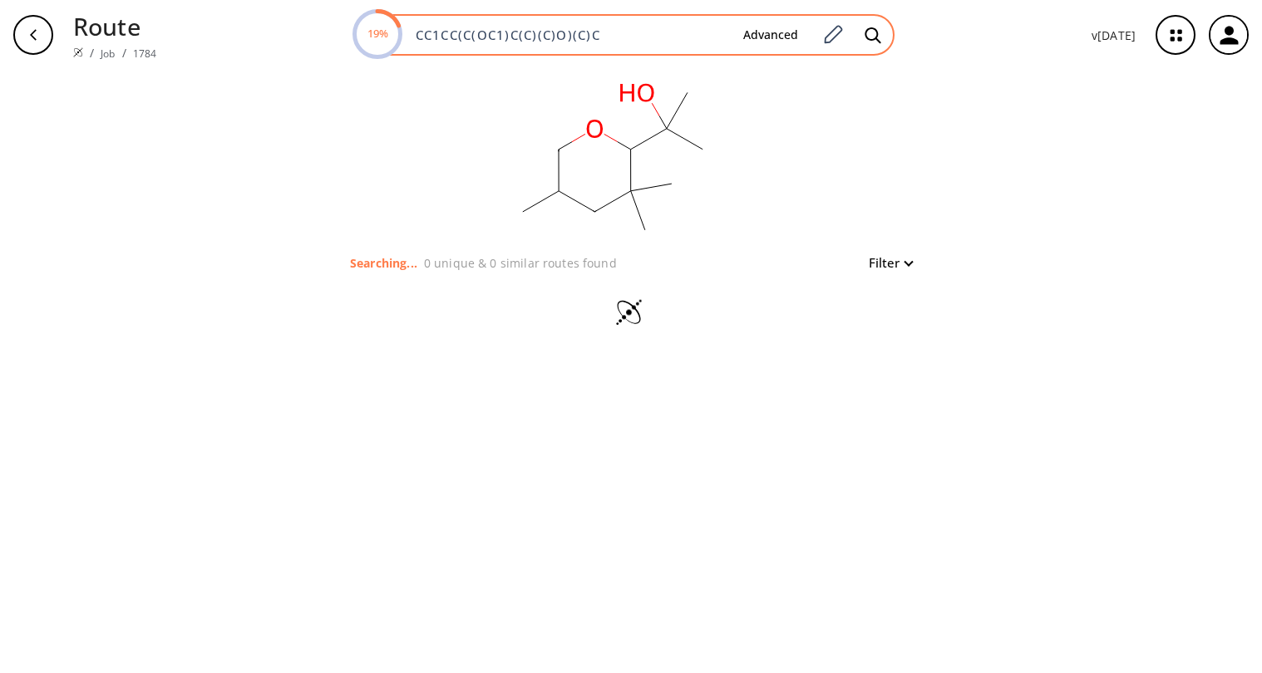
drag, startPoint x: 630, startPoint y: 36, endPoint x: 396, endPoint y: 25, distance: 233.8
click at [396, 25] on div "19% CC1CC(C(OC1)C(C)(C)O)(C)C Advanced" at bounding box center [624, 35] width 540 height 42
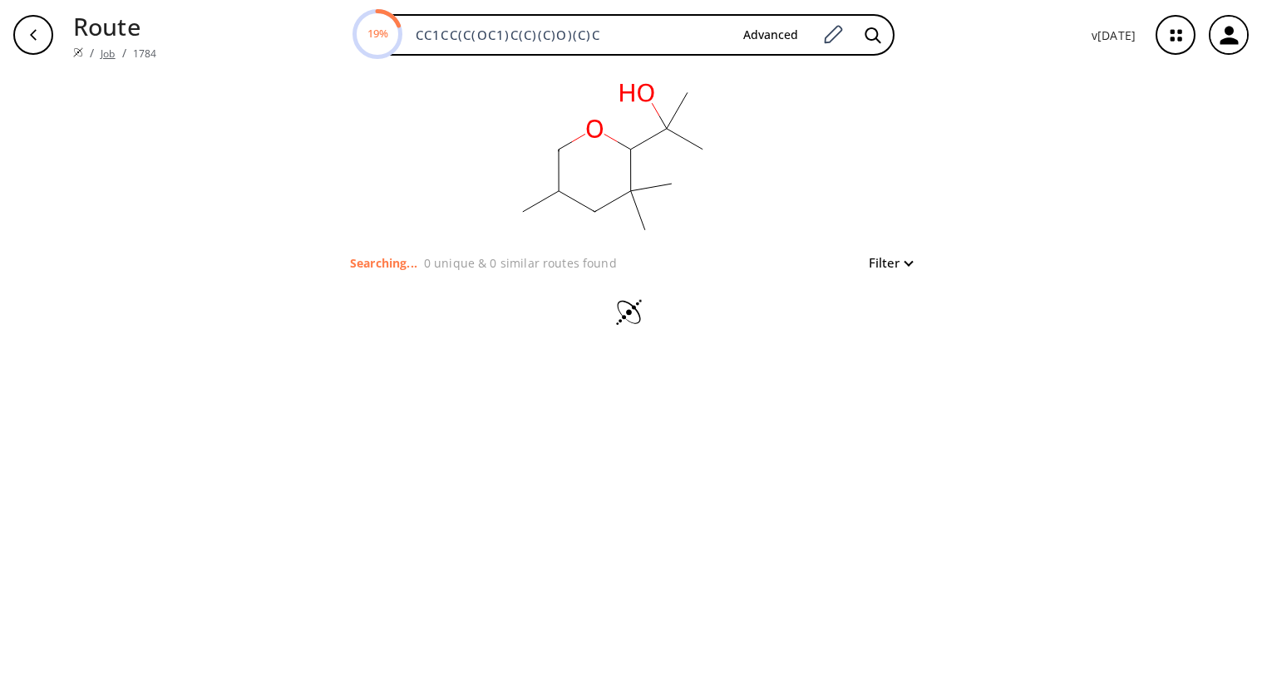
click at [112, 56] on link "Job" at bounding box center [108, 54] width 14 height 14
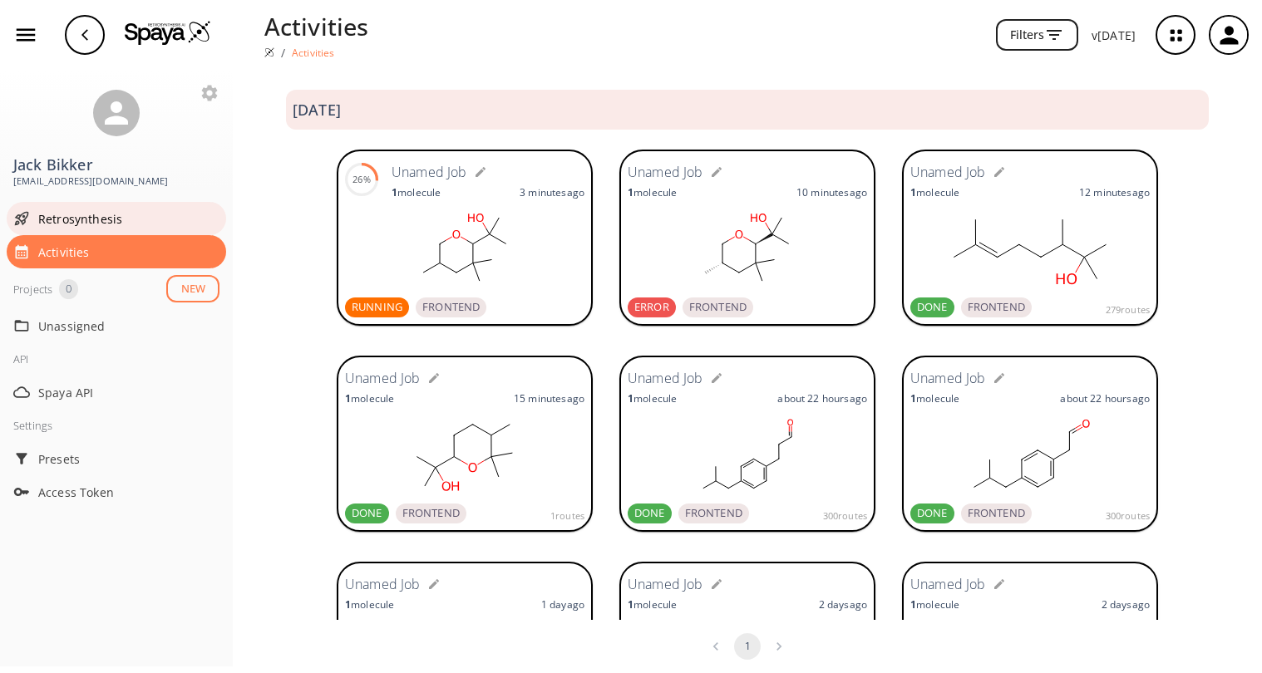
click at [77, 218] on span "Retrosynthesis" at bounding box center [128, 218] width 181 height 17
click at [536, 248] on rect at bounding box center [464, 249] width 239 height 83
